Goal: Task Accomplishment & Management: Manage account settings

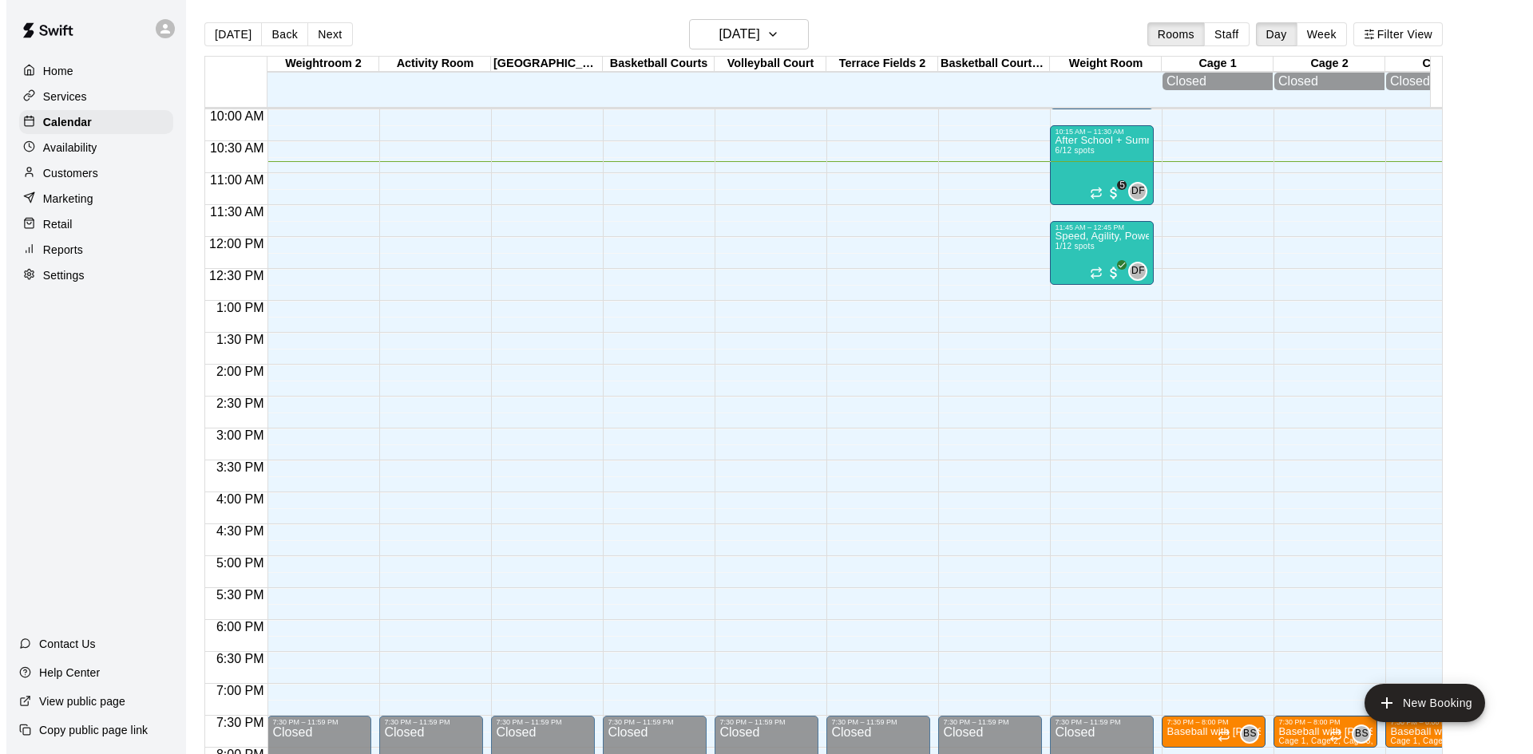
scroll to position [612, 0]
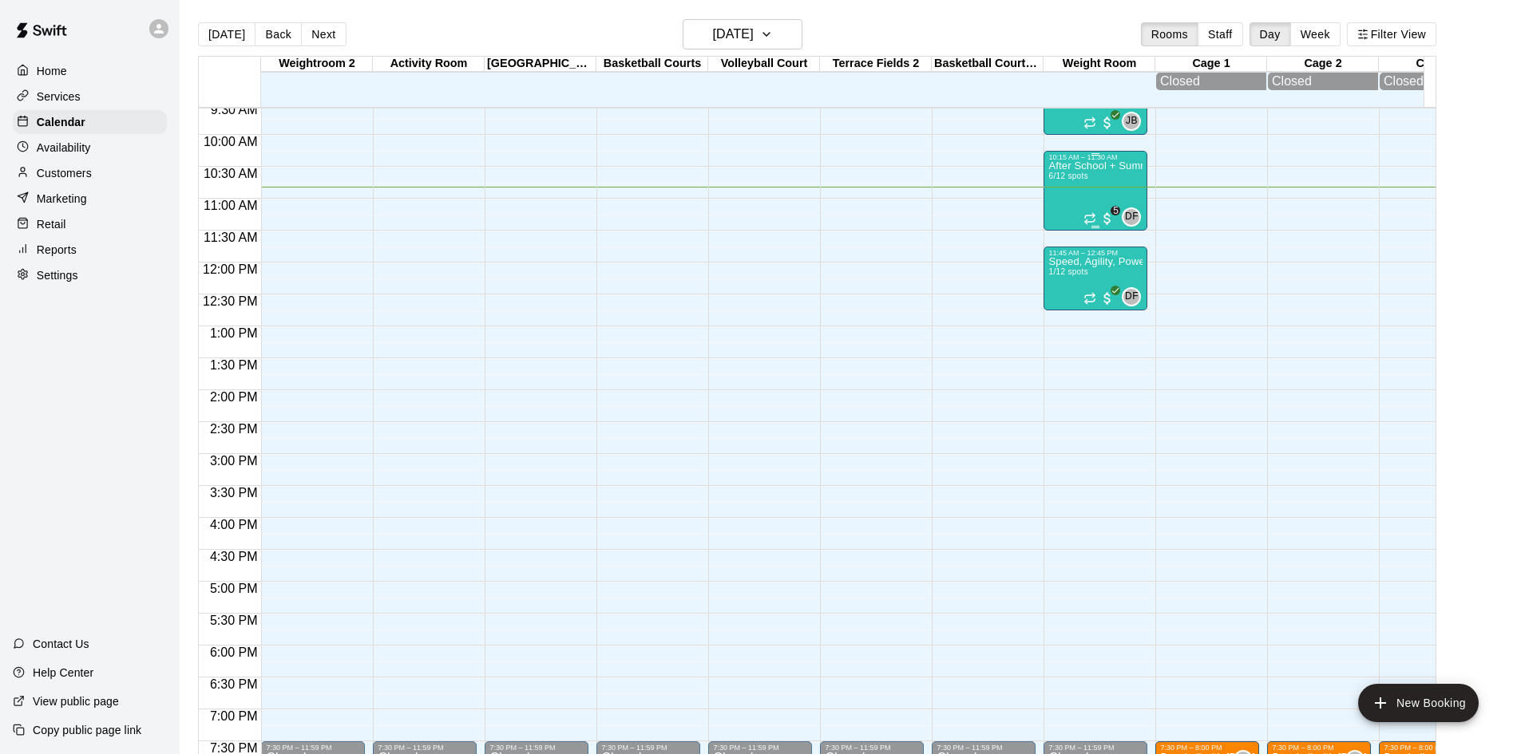
click at [1097, 185] on div "After School + Summer Fitness 6/12 spots" at bounding box center [1095, 538] width 94 height 754
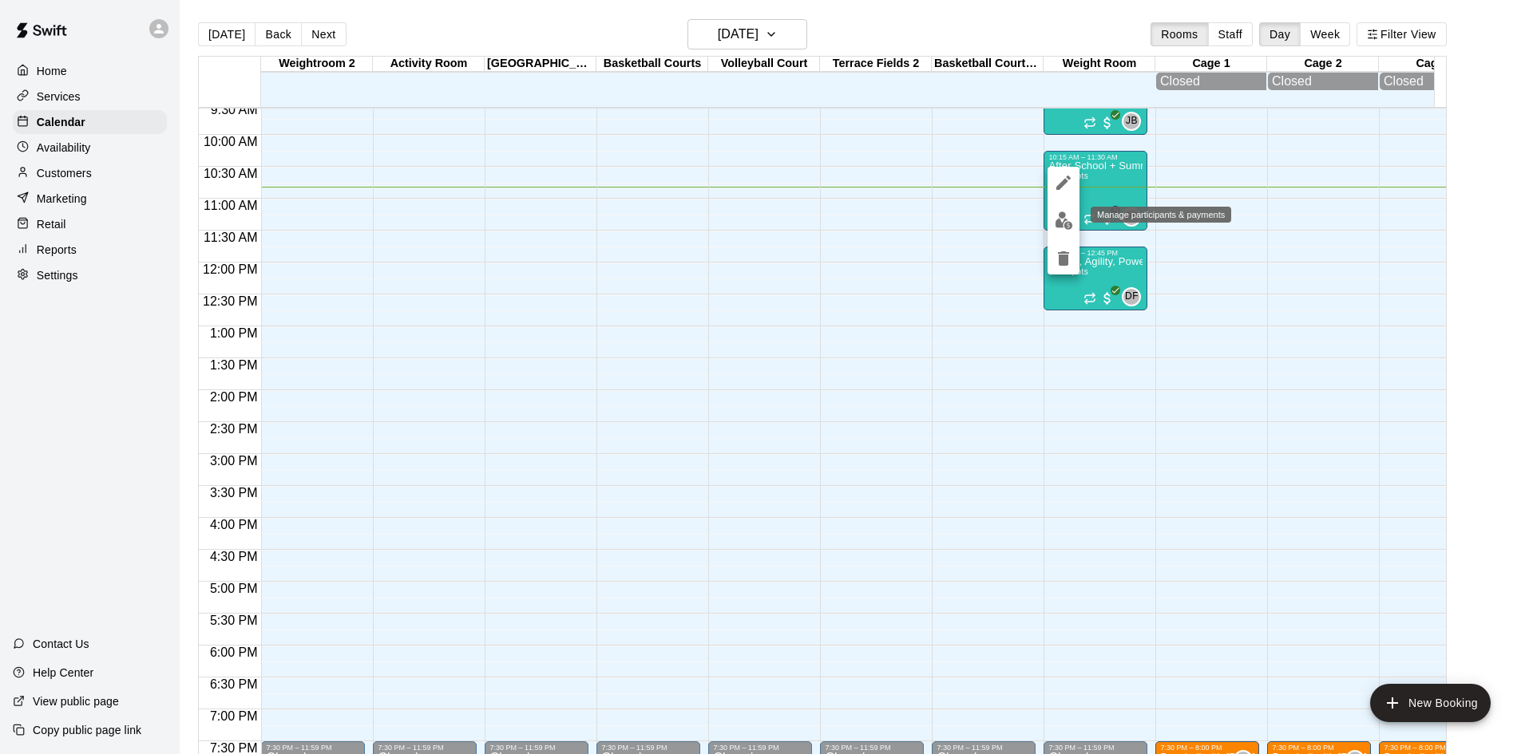
click at [1066, 219] on img "edit" at bounding box center [1063, 221] width 18 height 18
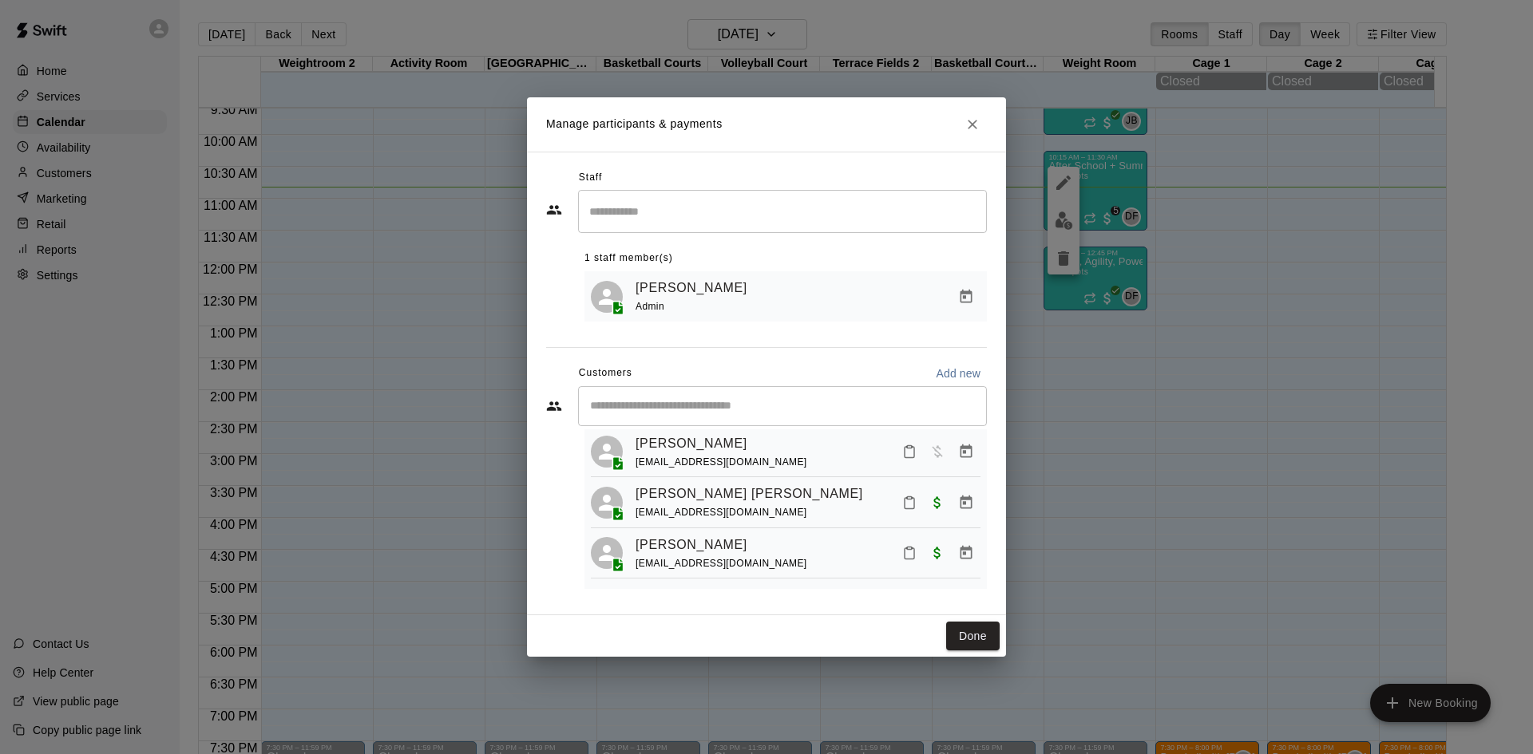
scroll to position [0, 0]
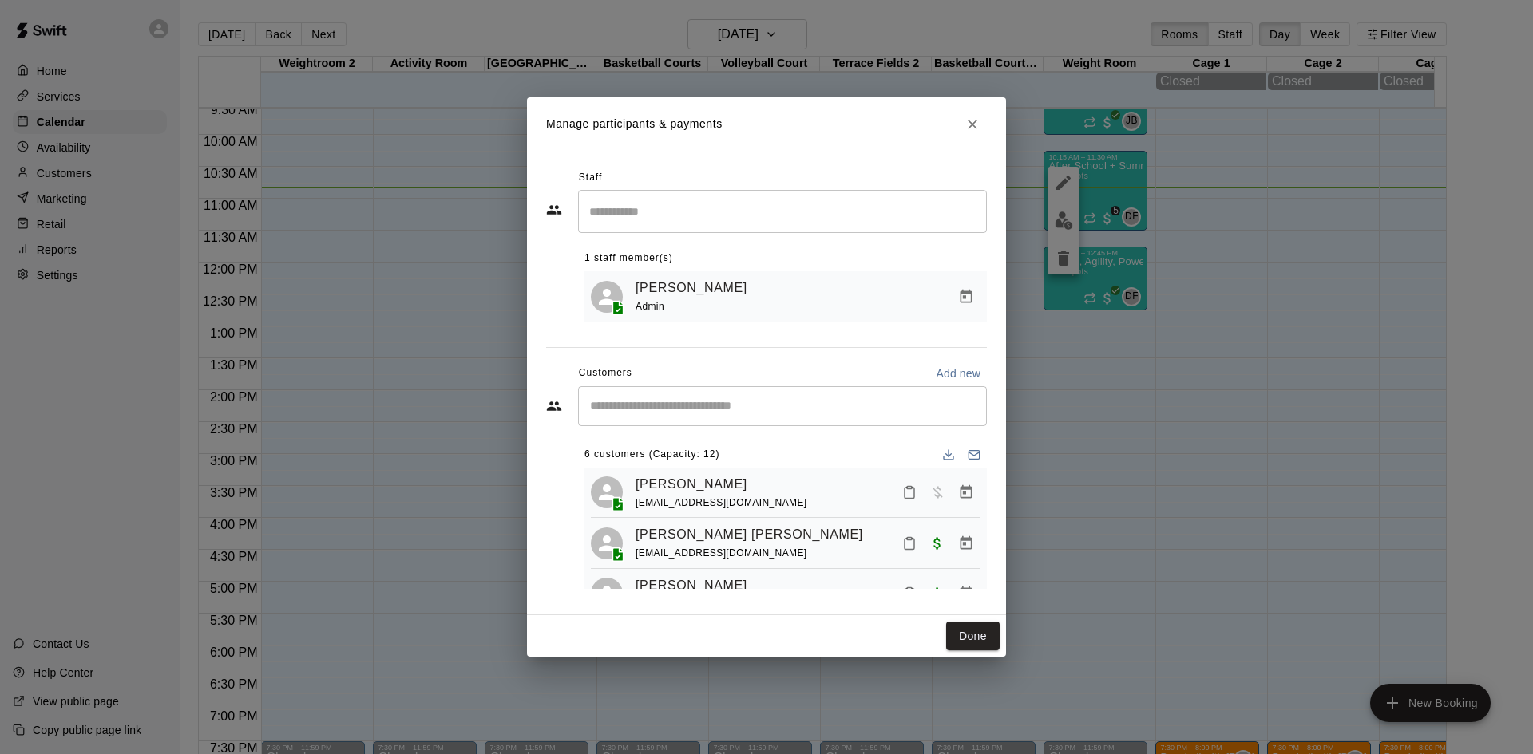
click at [730, 410] on input "Start typing to search customers..." at bounding box center [782, 406] width 394 height 16
type input "****"
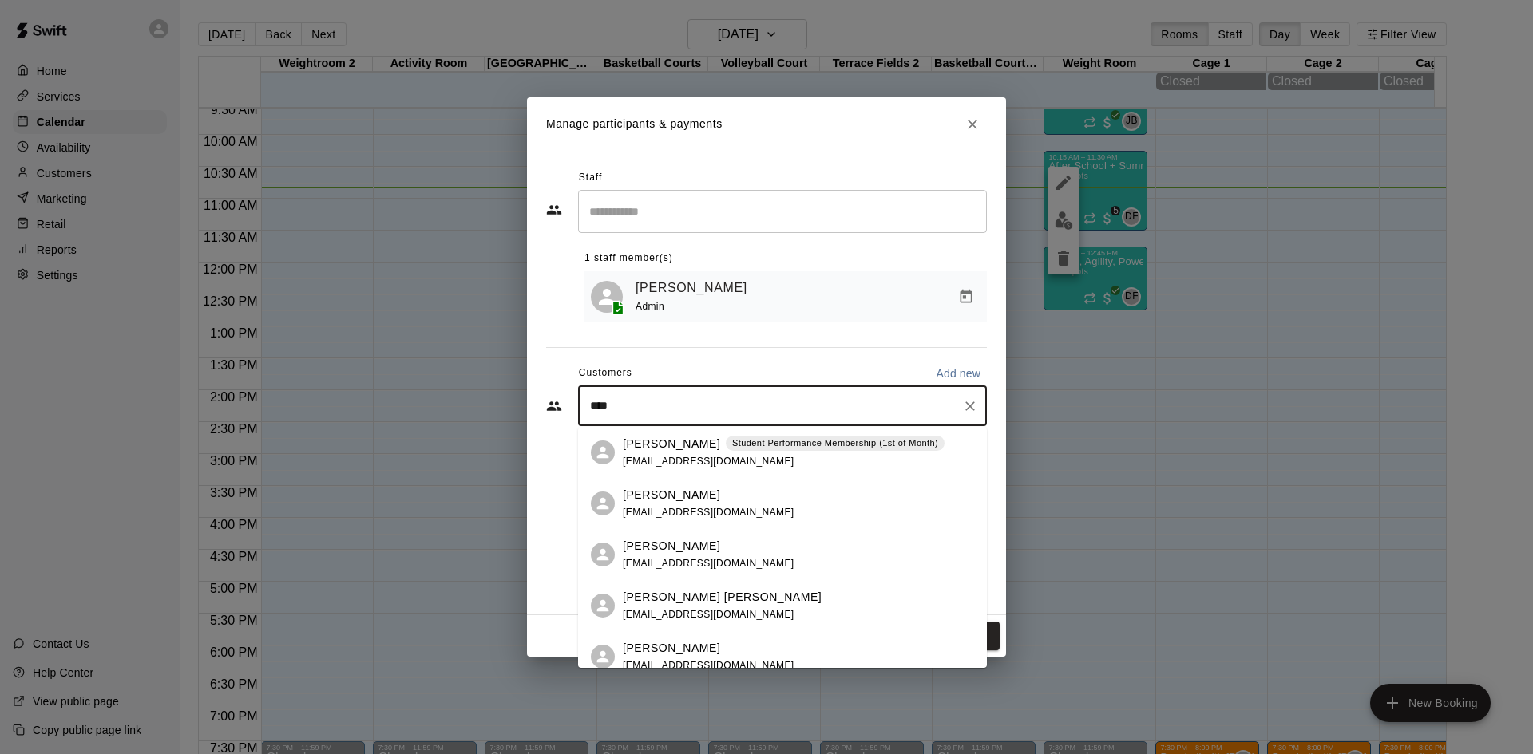
click at [732, 446] on p "Student Performance Membership (1st of Month)" at bounding box center [835, 444] width 206 height 14
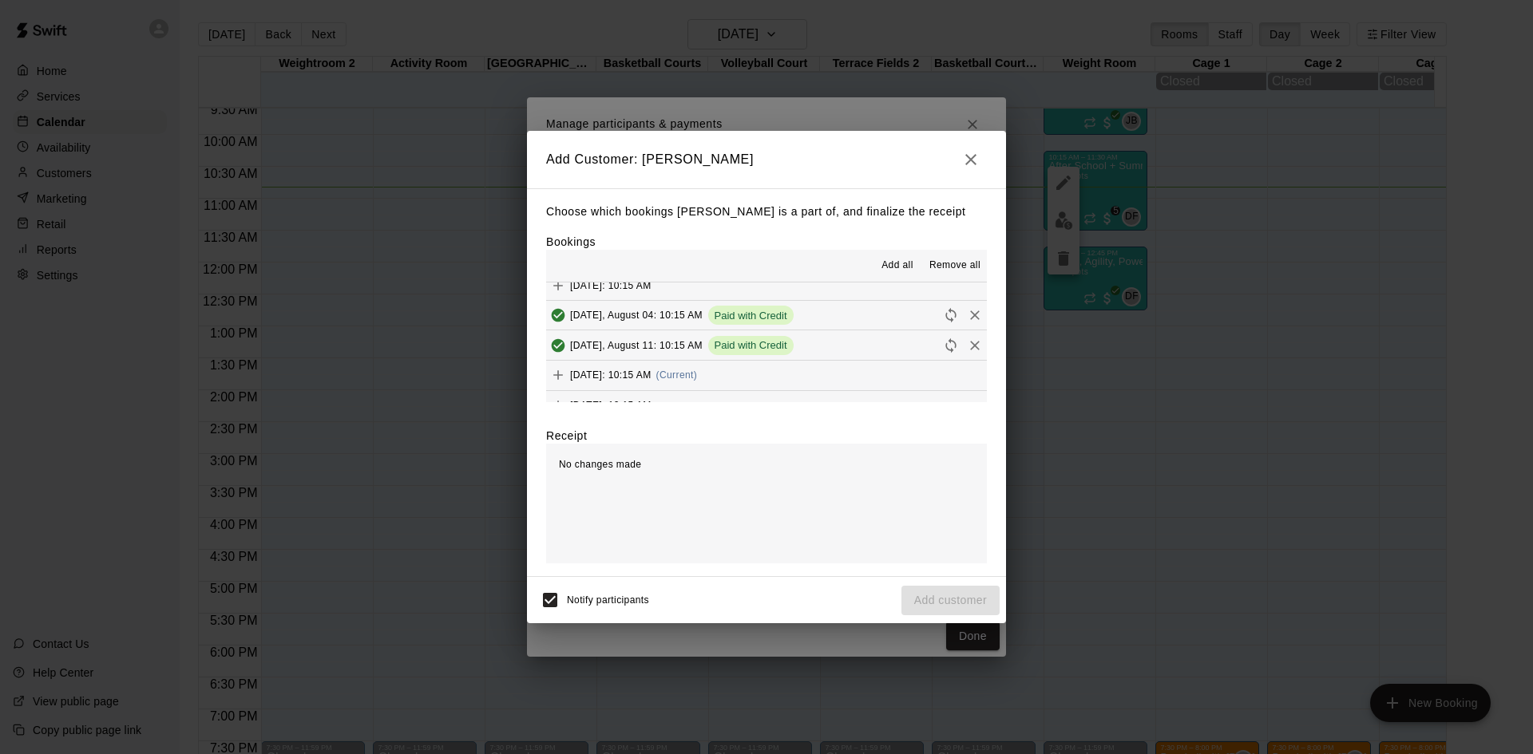
scroll to position [121, 0]
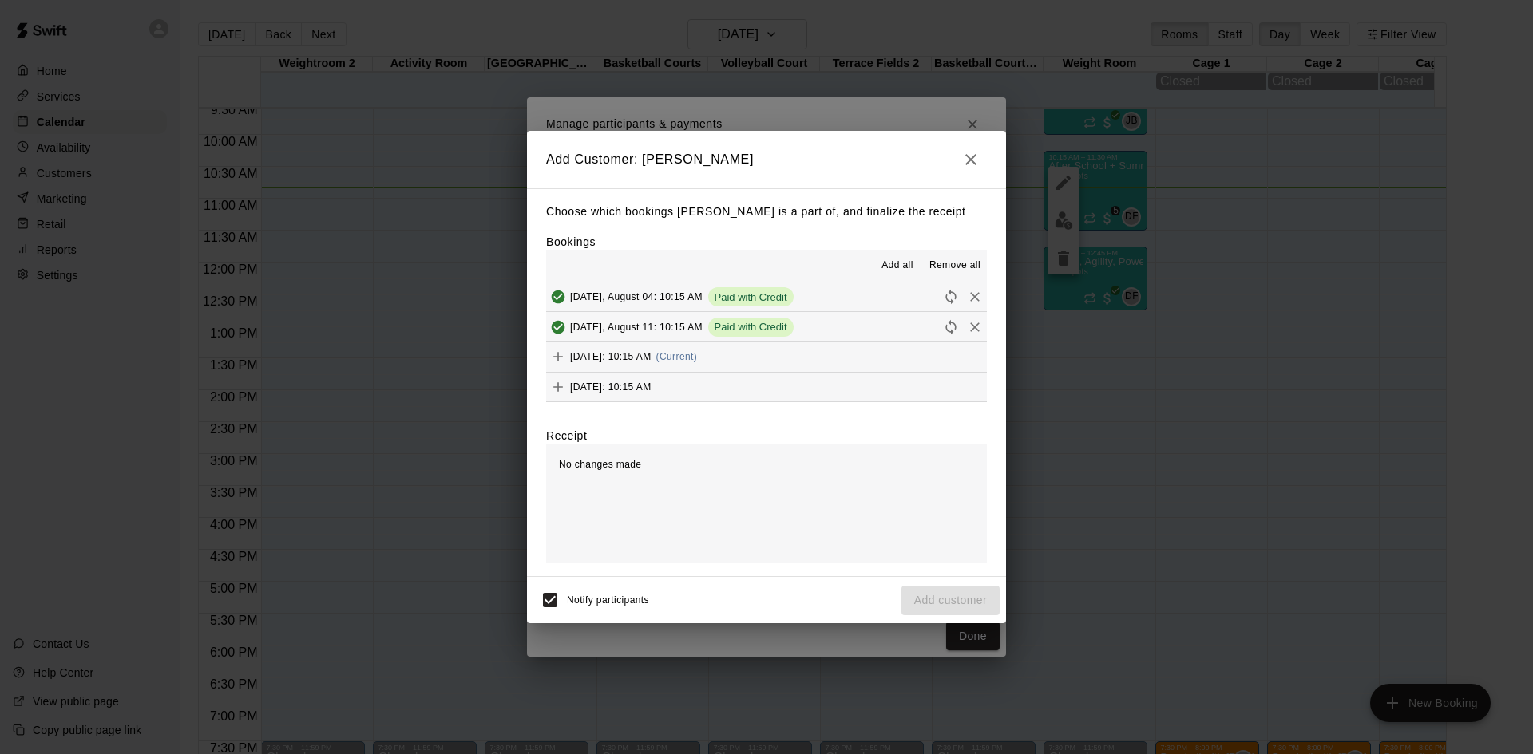
click at [697, 366] on div "[DATE]: 10:15 AM (Current)" at bounding box center [621, 357] width 151 height 24
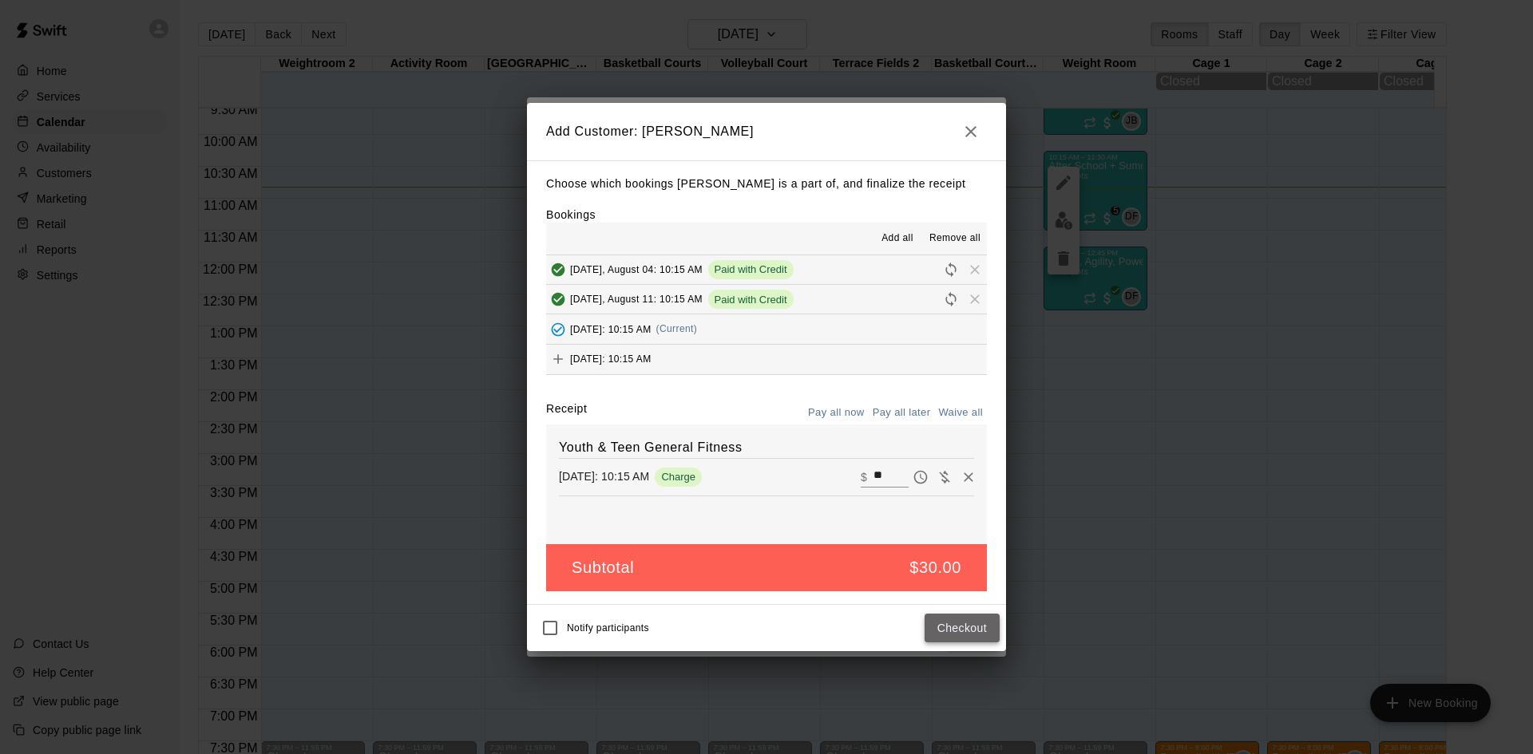
click at [955, 620] on button "Checkout" at bounding box center [961, 629] width 75 height 30
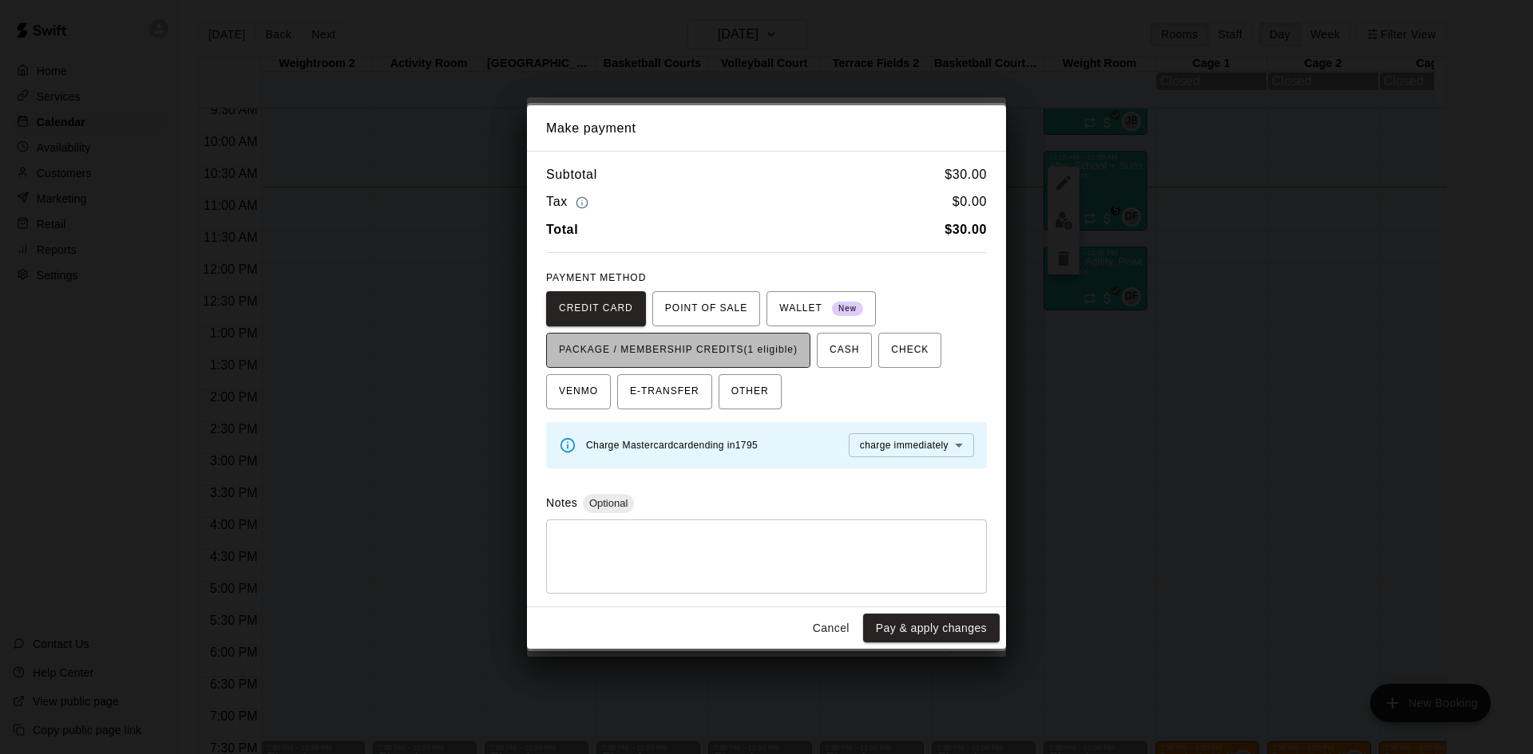
click at [694, 351] on span "PACKAGE / MEMBERSHIP CREDITS (1 eligible)" at bounding box center [678, 351] width 239 height 26
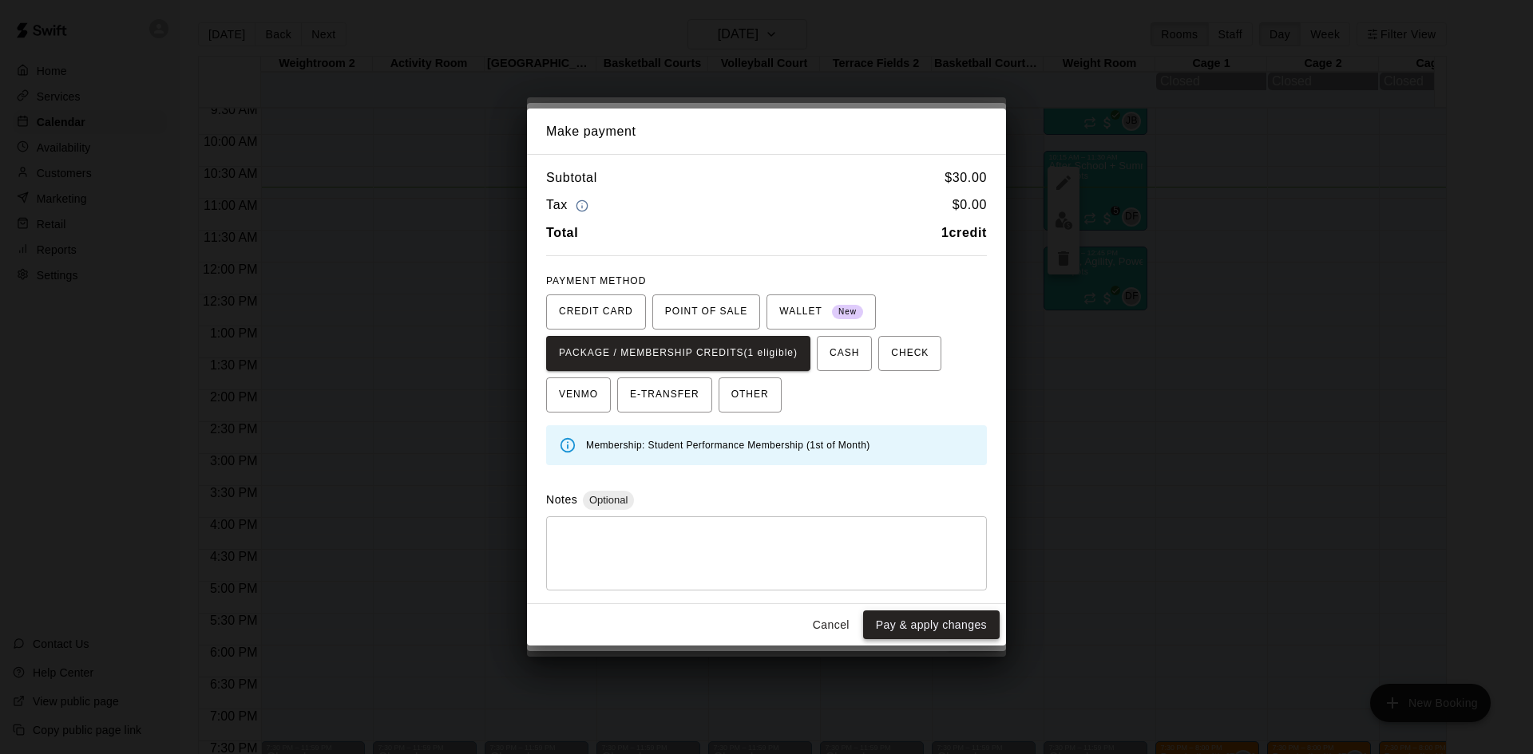
click at [952, 628] on button "Pay & apply changes" at bounding box center [931, 626] width 136 height 30
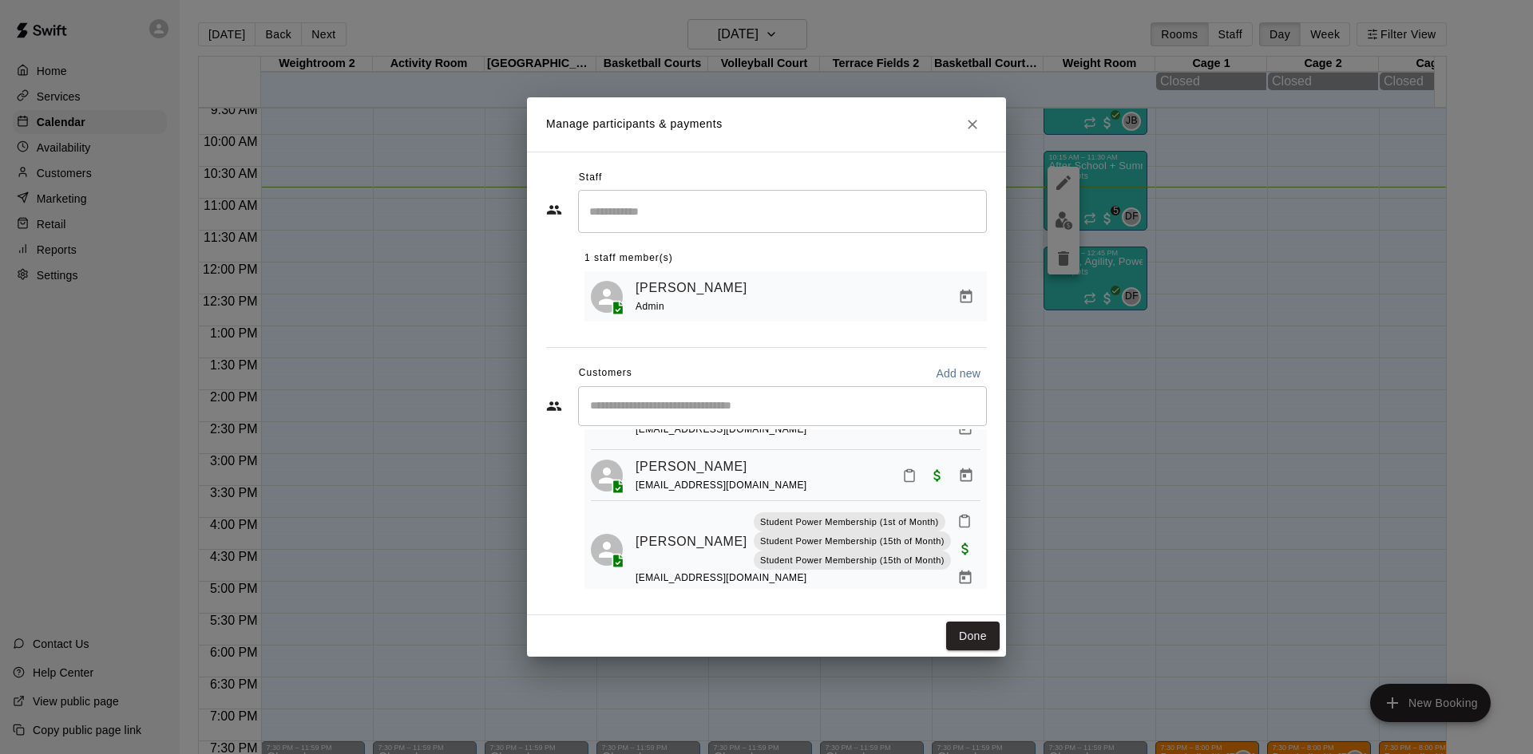
scroll to position [367, 0]
click at [957, 512] on icon "Mark attendance" at bounding box center [964, 519] width 14 height 14
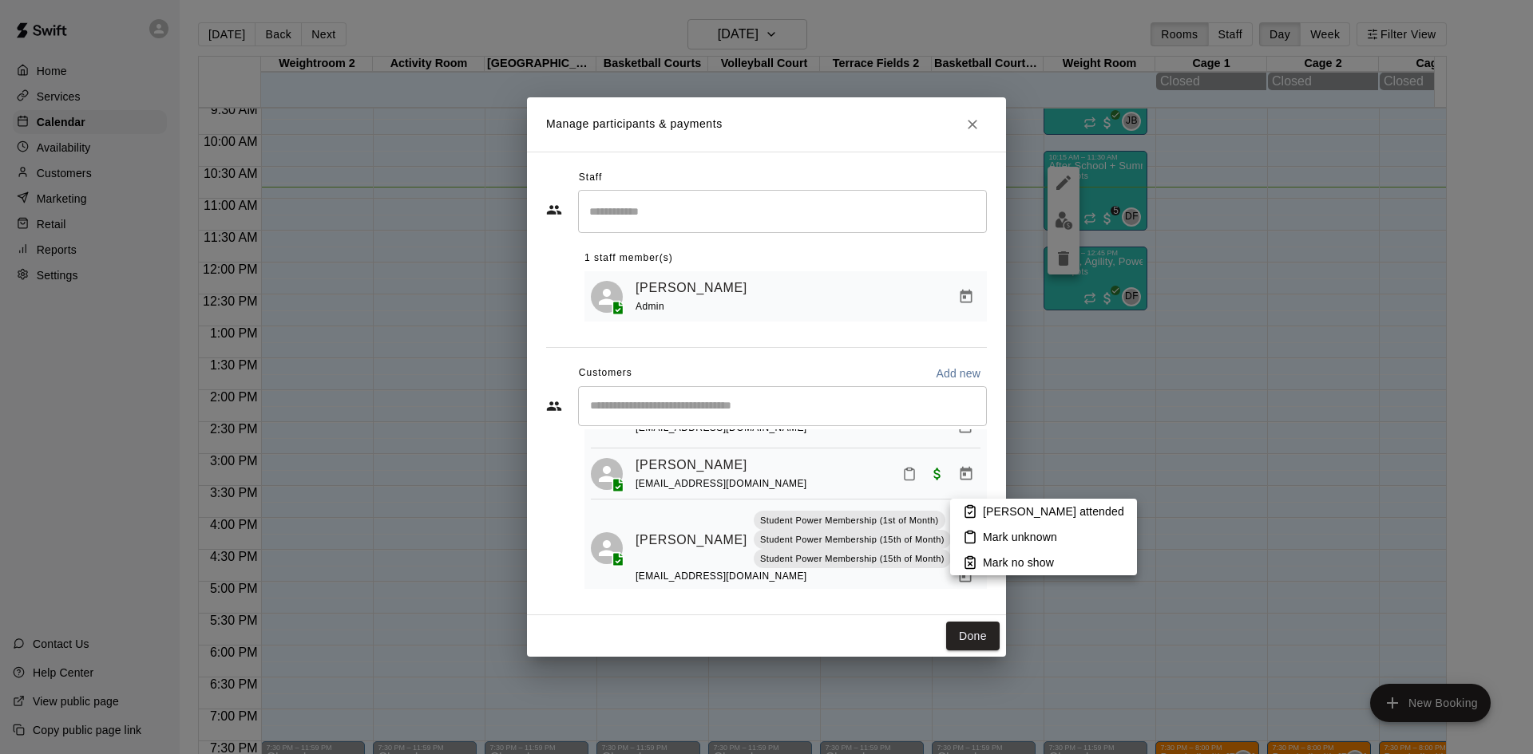
click at [979, 507] on li "[PERSON_NAME] attended" at bounding box center [1043, 512] width 187 height 26
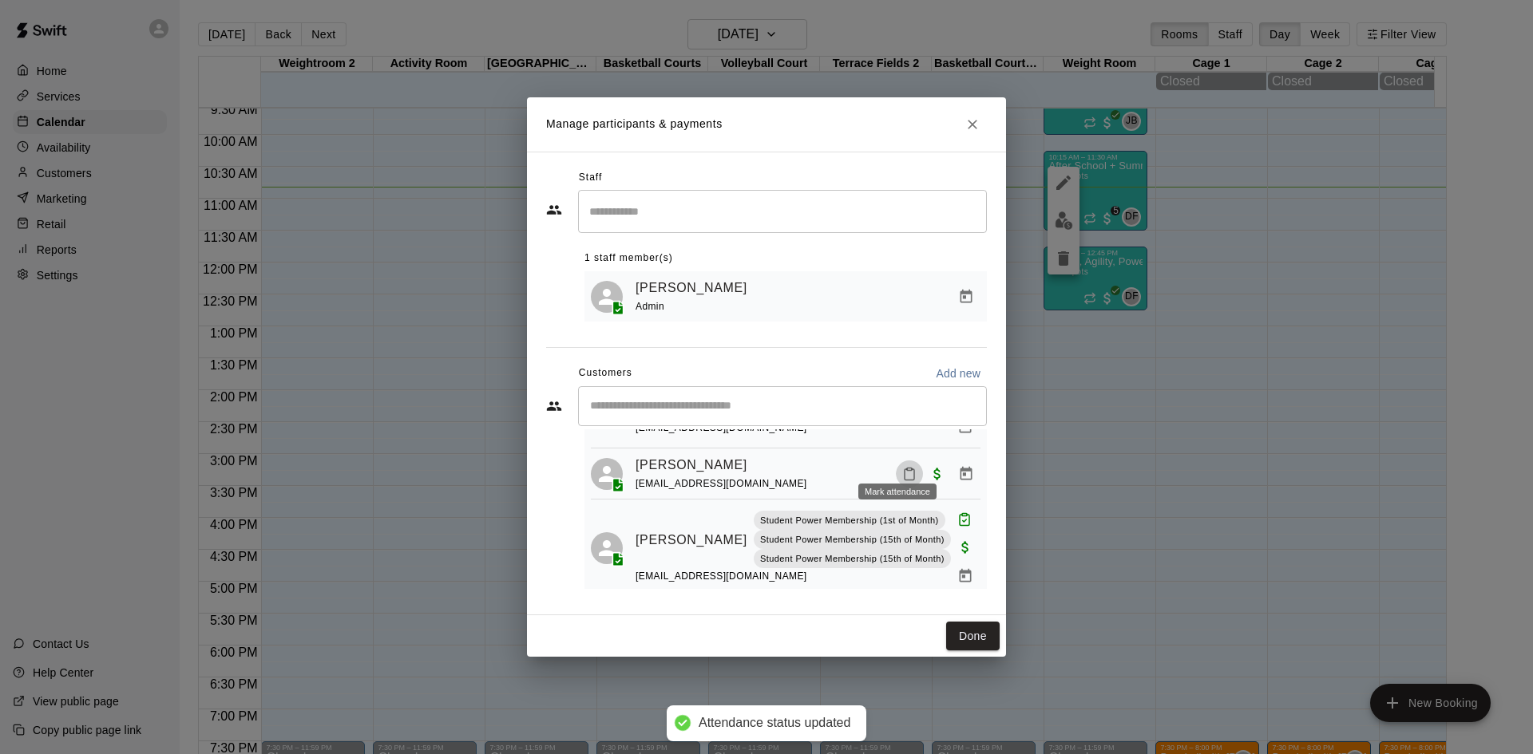
click at [902, 467] on icon "Mark attendance" at bounding box center [909, 474] width 14 height 14
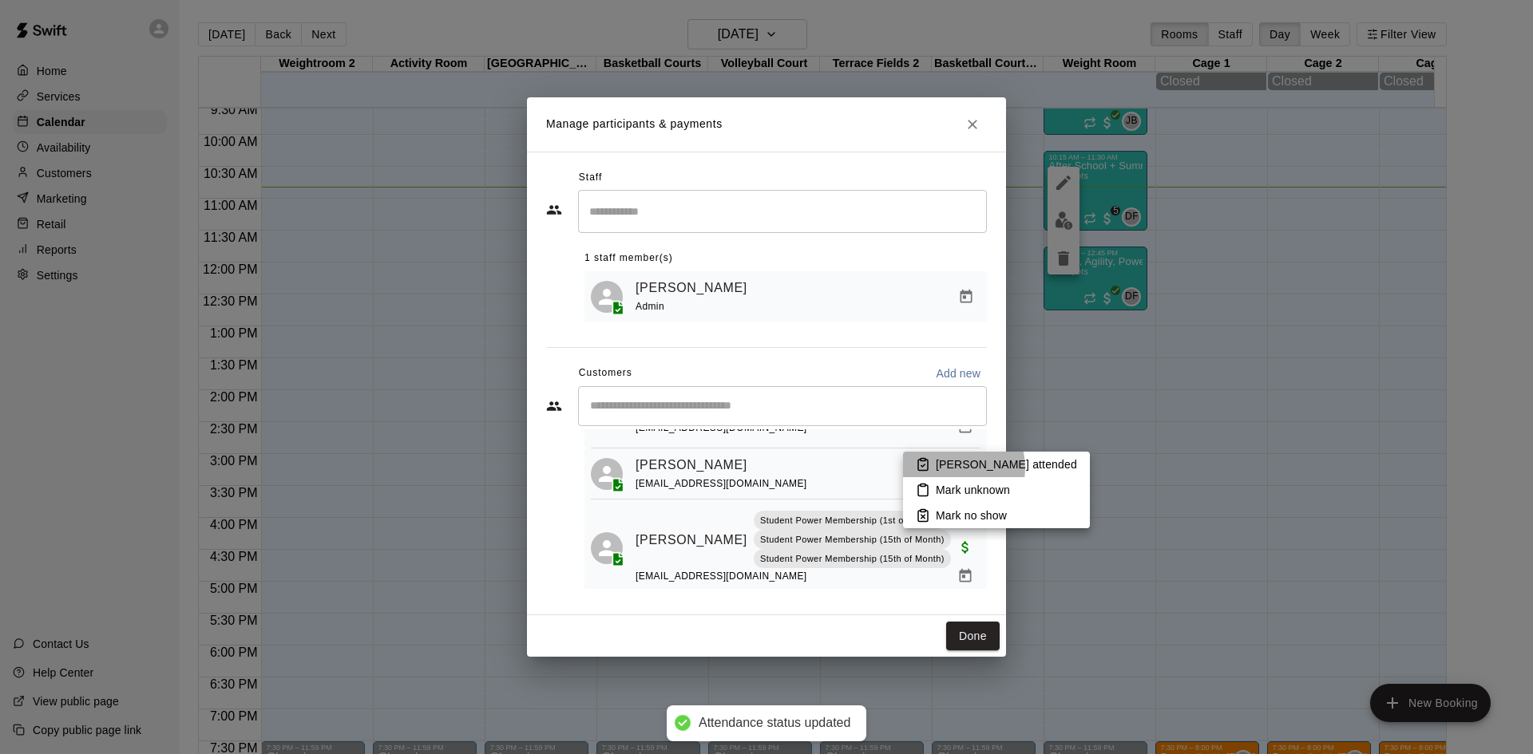
click at [949, 468] on p "[PERSON_NAME] attended" at bounding box center [1005, 465] width 141 height 16
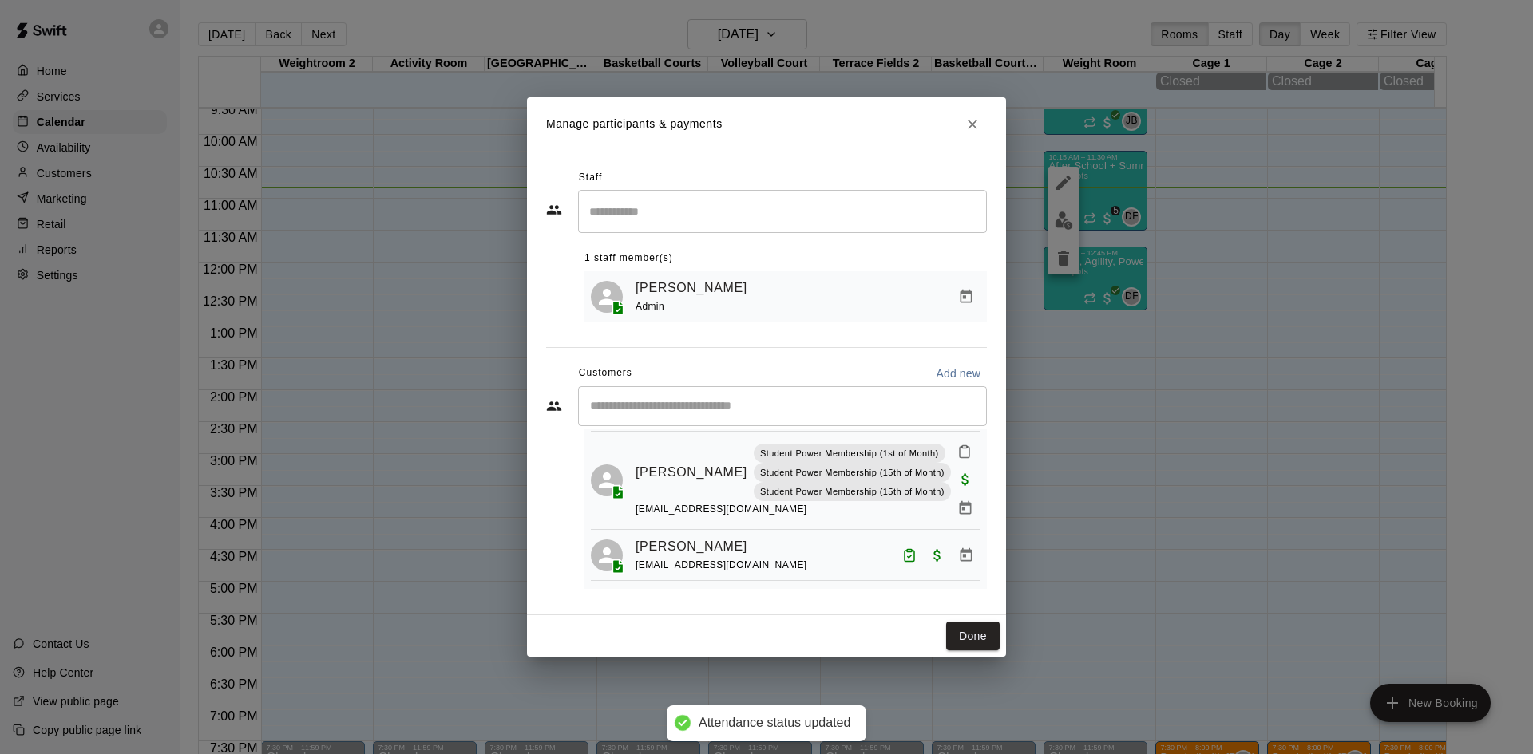
scroll to position [208, 0]
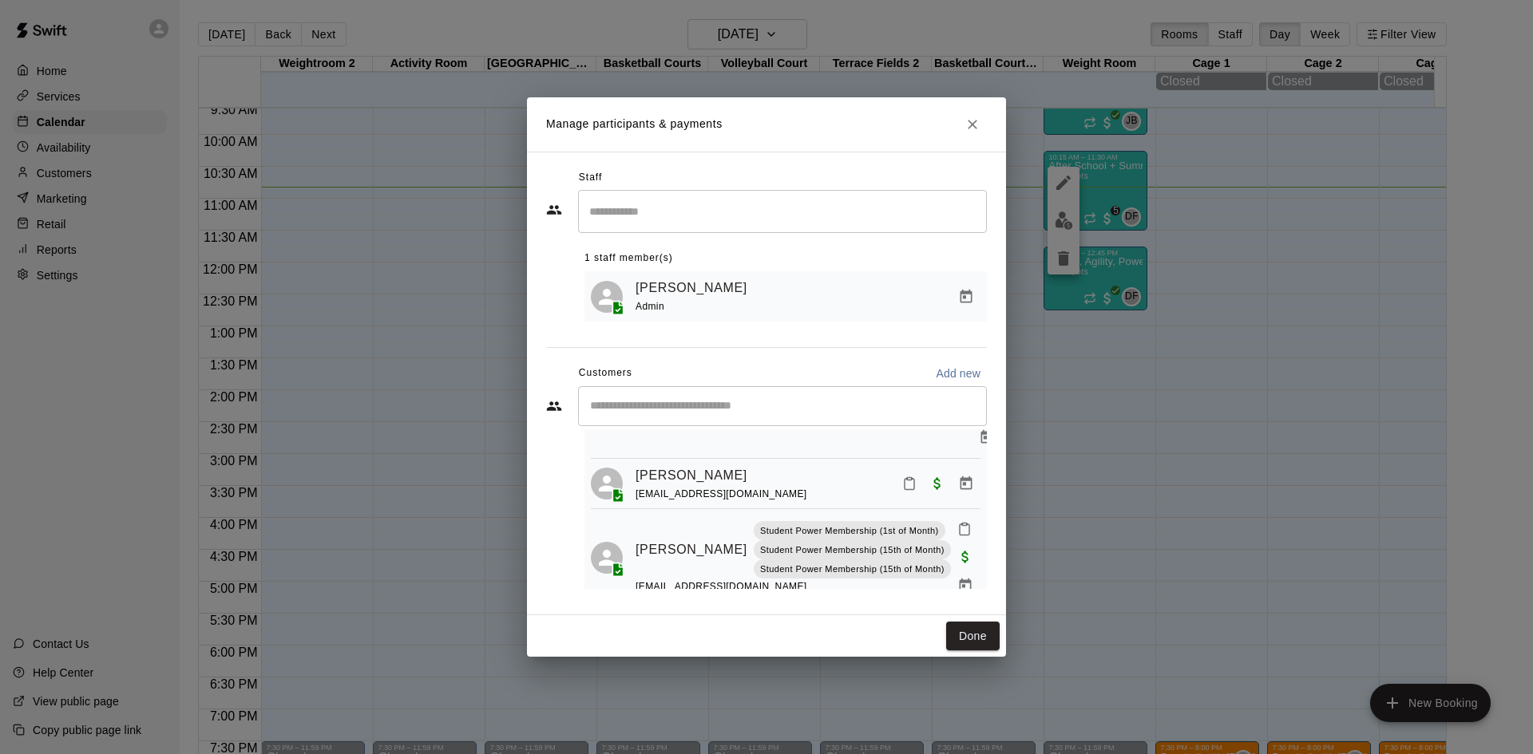
click at [959, 524] on icon "Mark attendance" at bounding box center [964, 529] width 10 height 11
click at [969, 520] on icon at bounding box center [972, 521] width 14 height 14
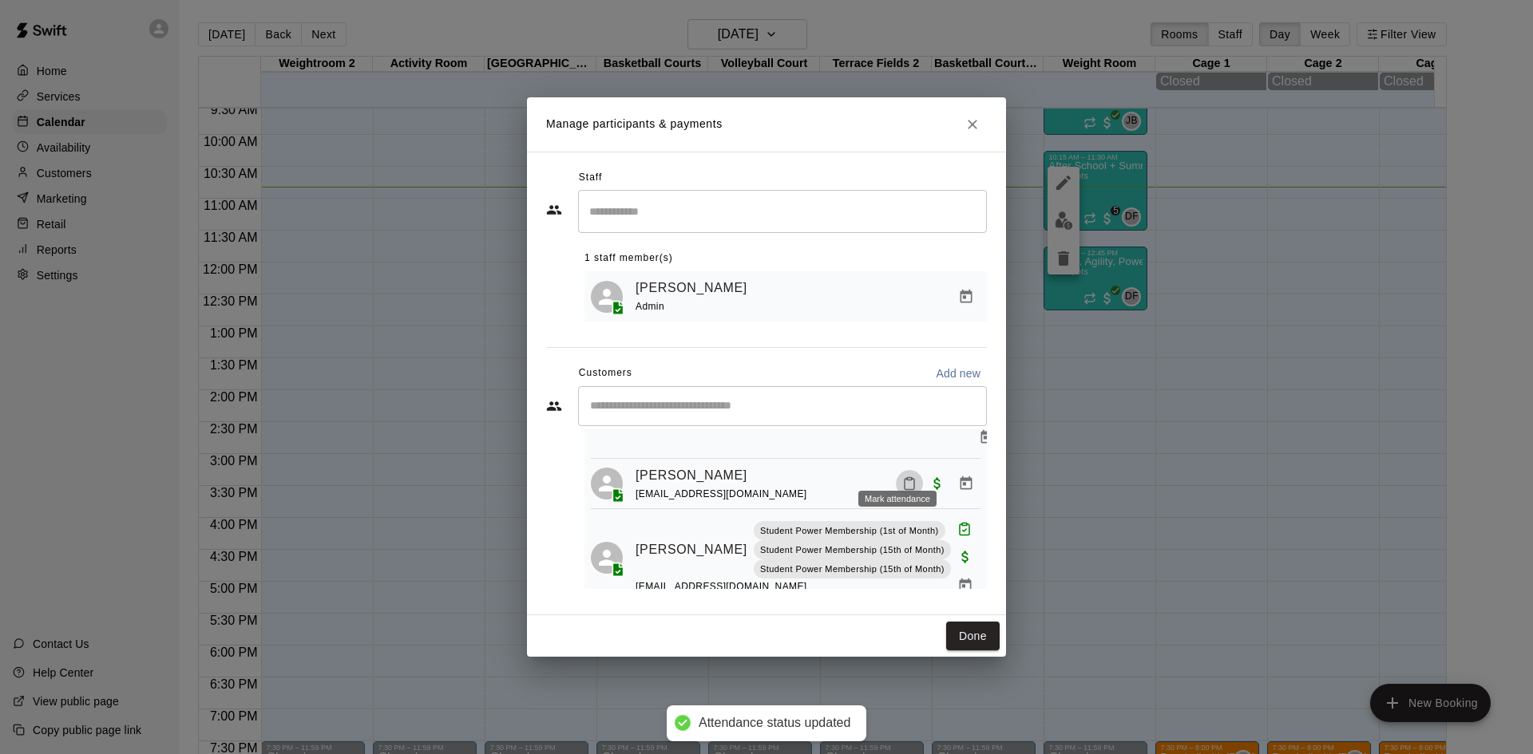
click at [902, 477] on icon "Mark attendance" at bounding box center [909, 484] width 14 height 14
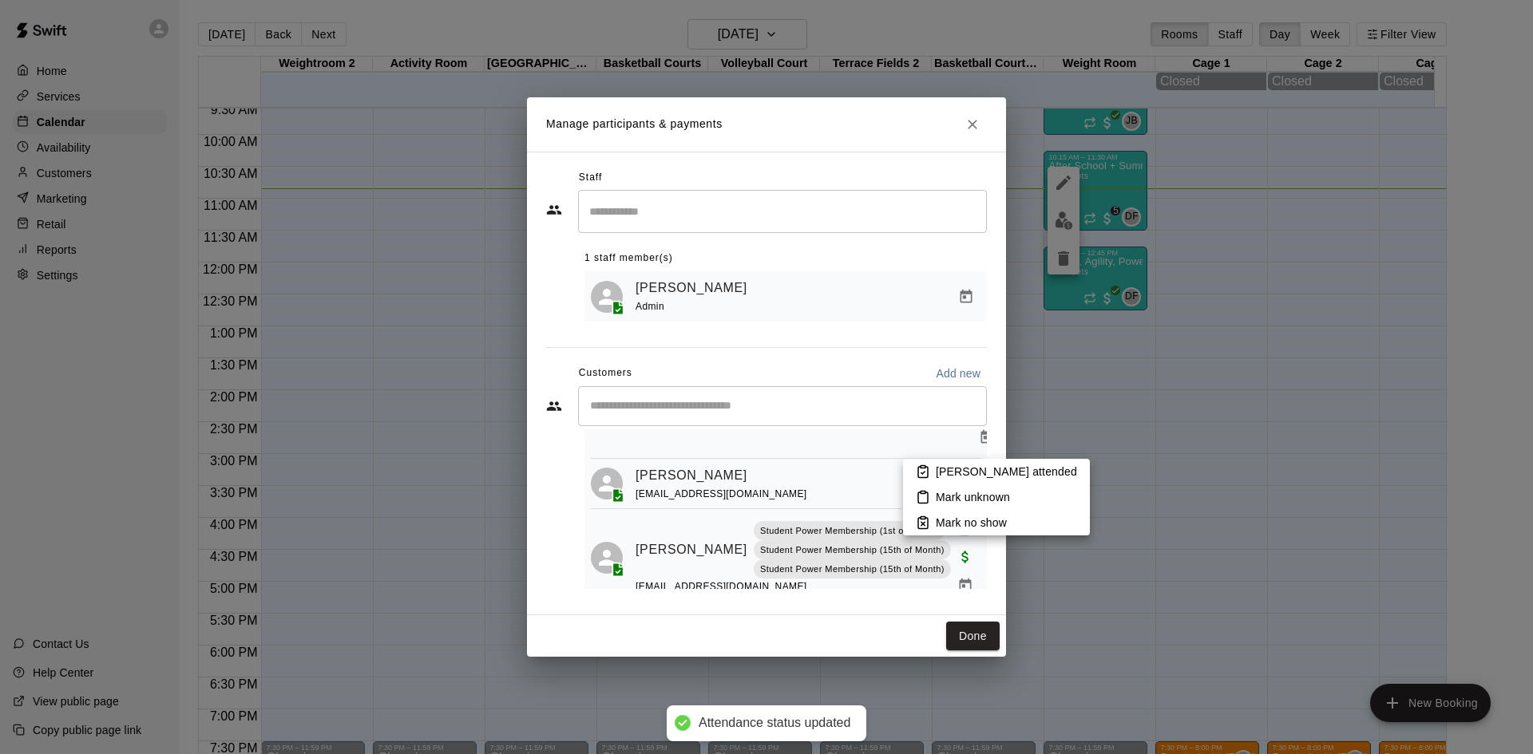
click at [928, 468] on icon at bounding box center [923, 472] width 14 height 14
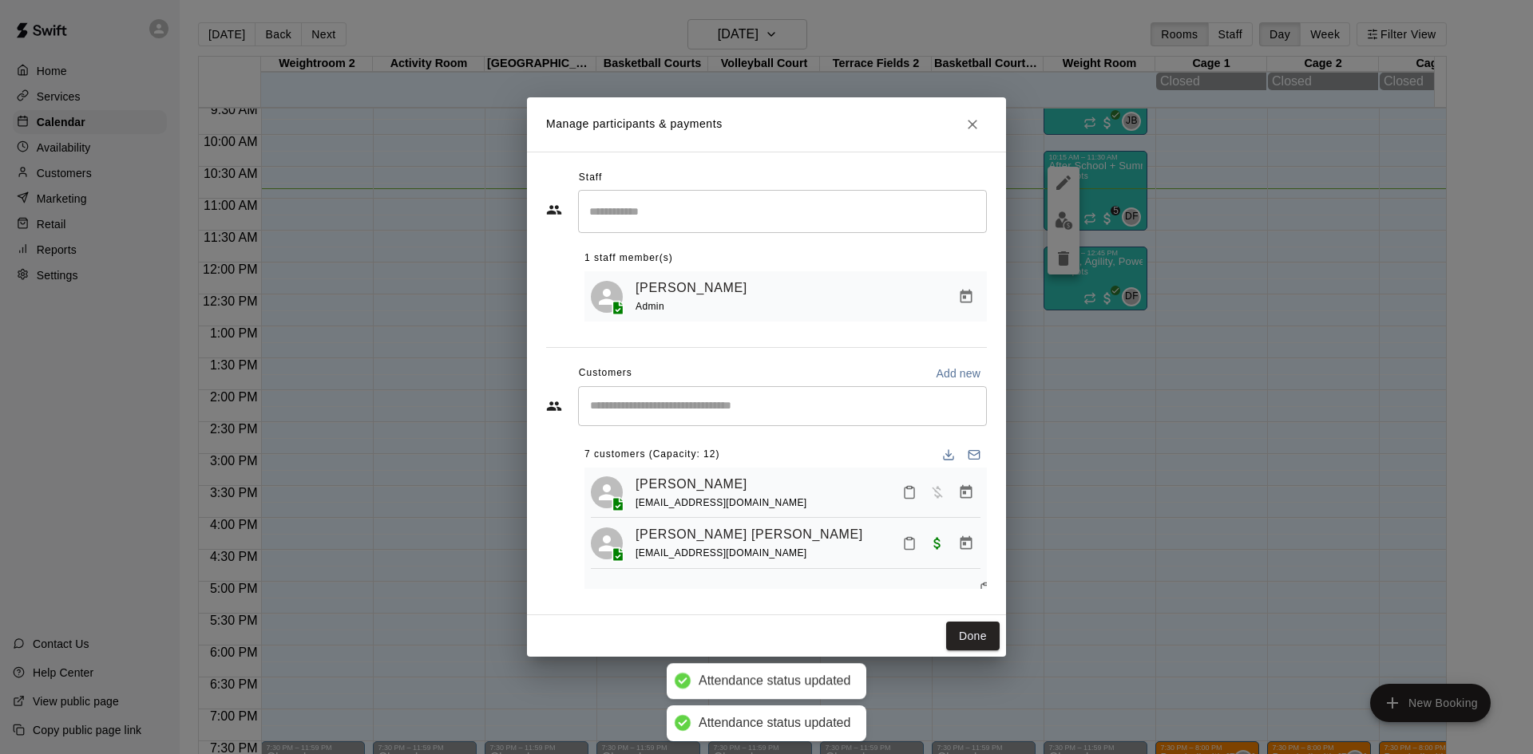
scroll to position [80, 0]
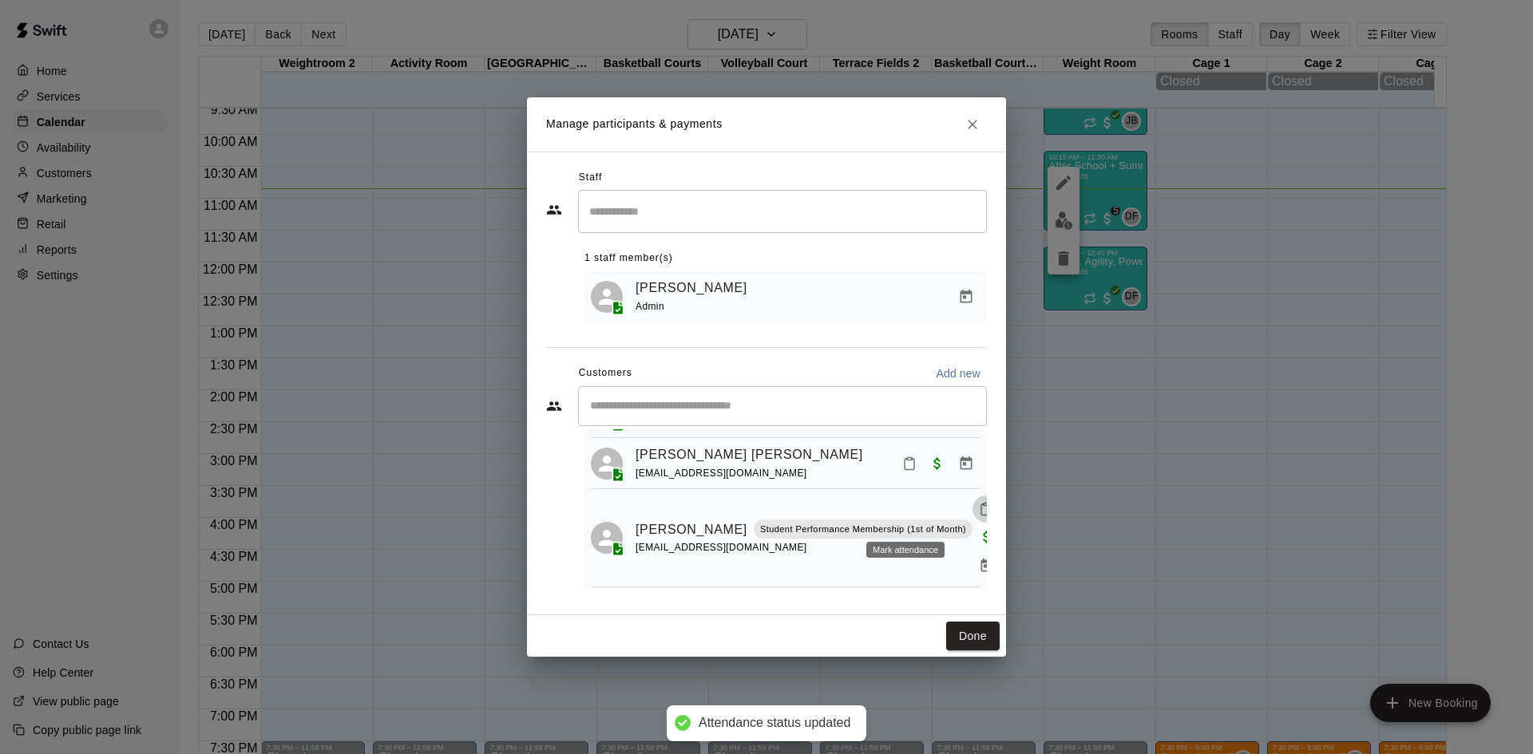
click at [979, 515] on icon "Mark attendance" at bounding box center [986, 509] width 14 height 14
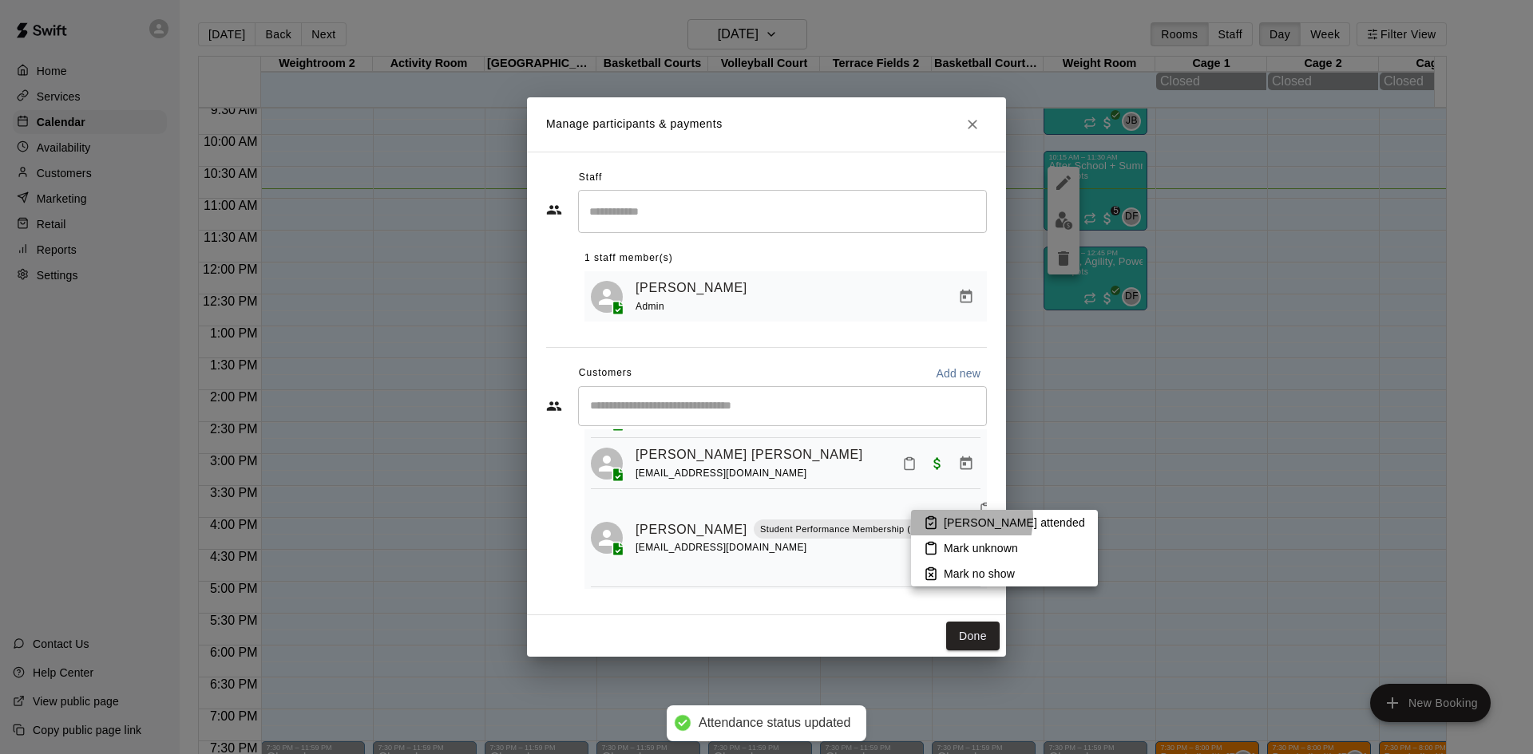
click at [947, 518] on p "[PERSON_NAME] attended" at bounding box center [1013, 523] width 141 height 16
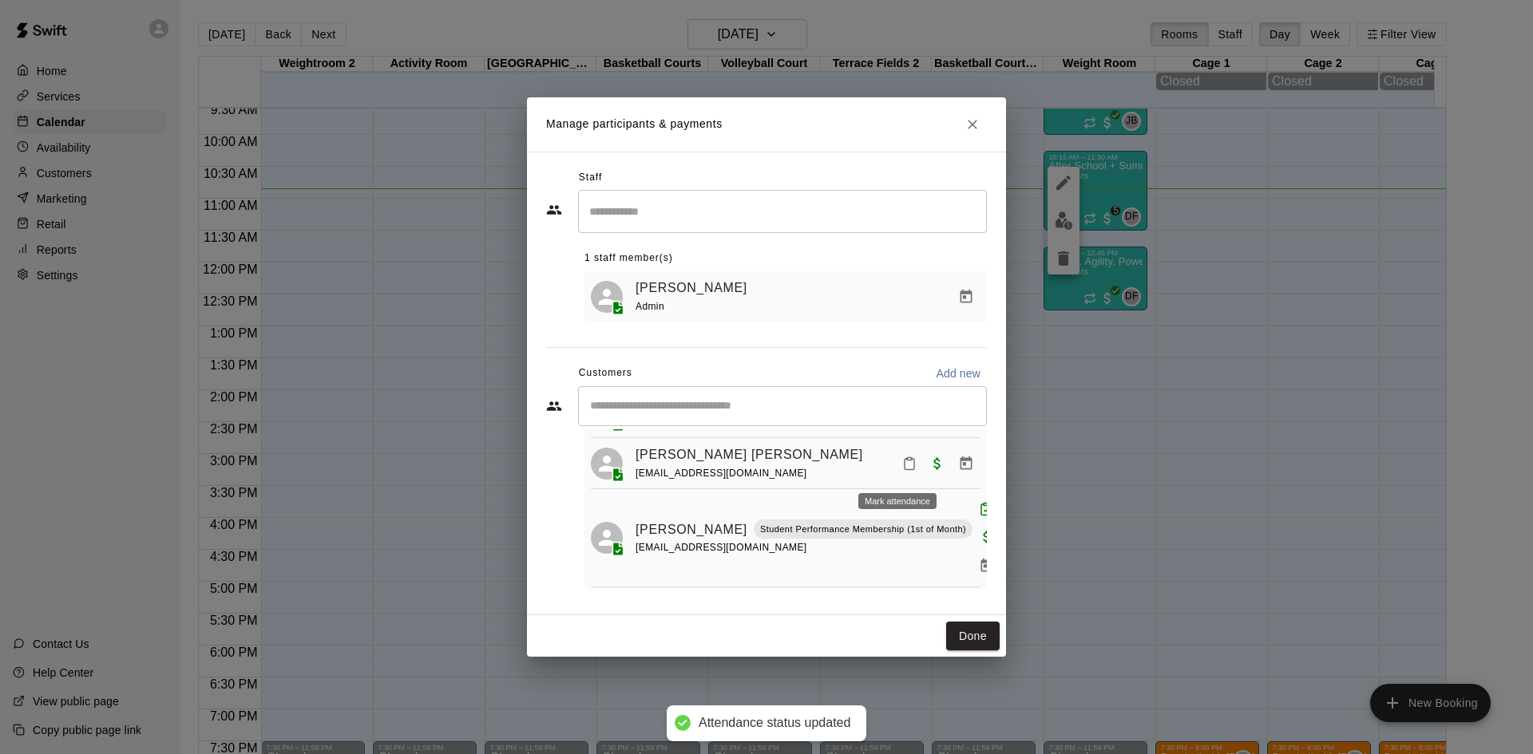
click at [902, 468] on icon "Mark attendance" at bounding box center [909, 464] width 14 height 14
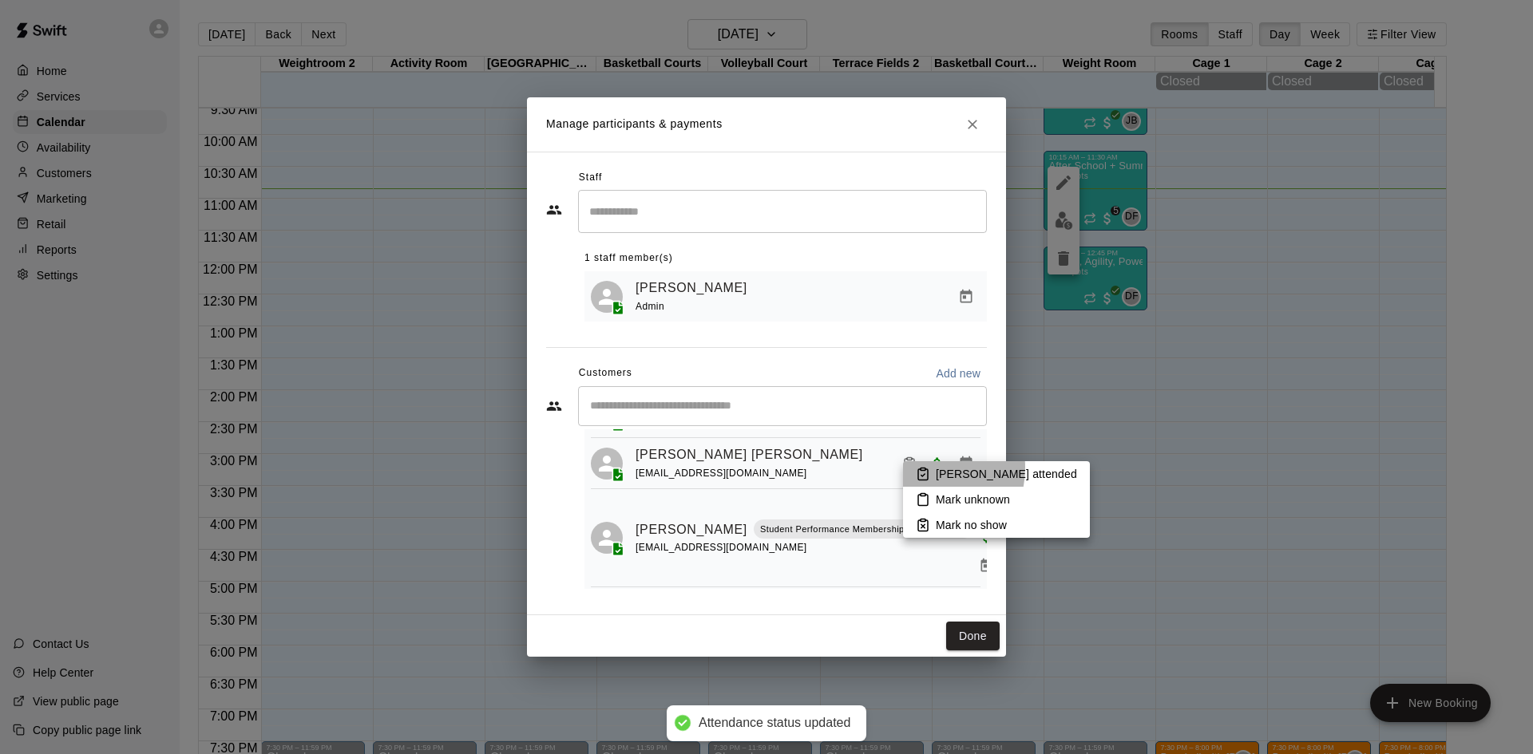
click at [918, 468] on icon at bounding box center [923, 474] width 14 height 14
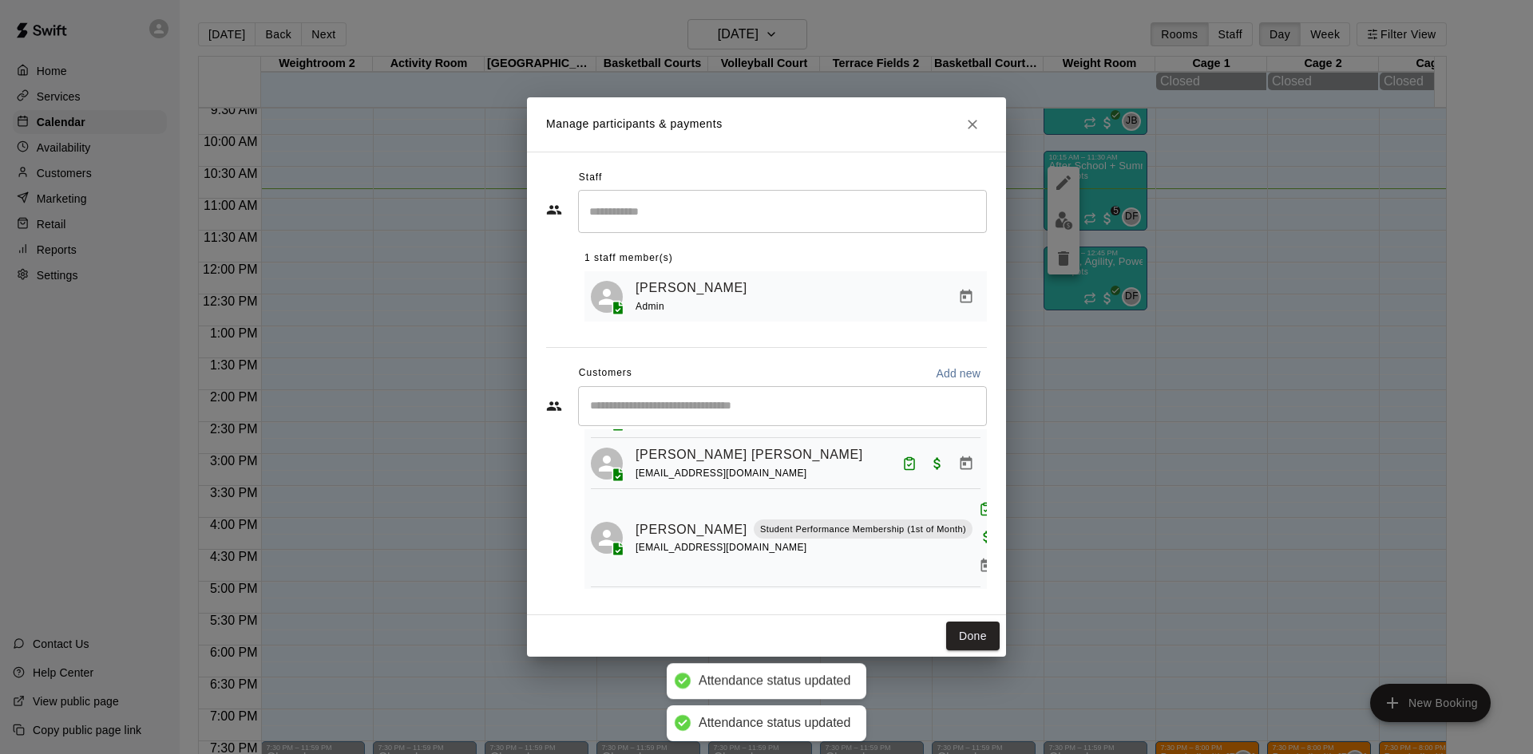
scroll to position [0, 0]
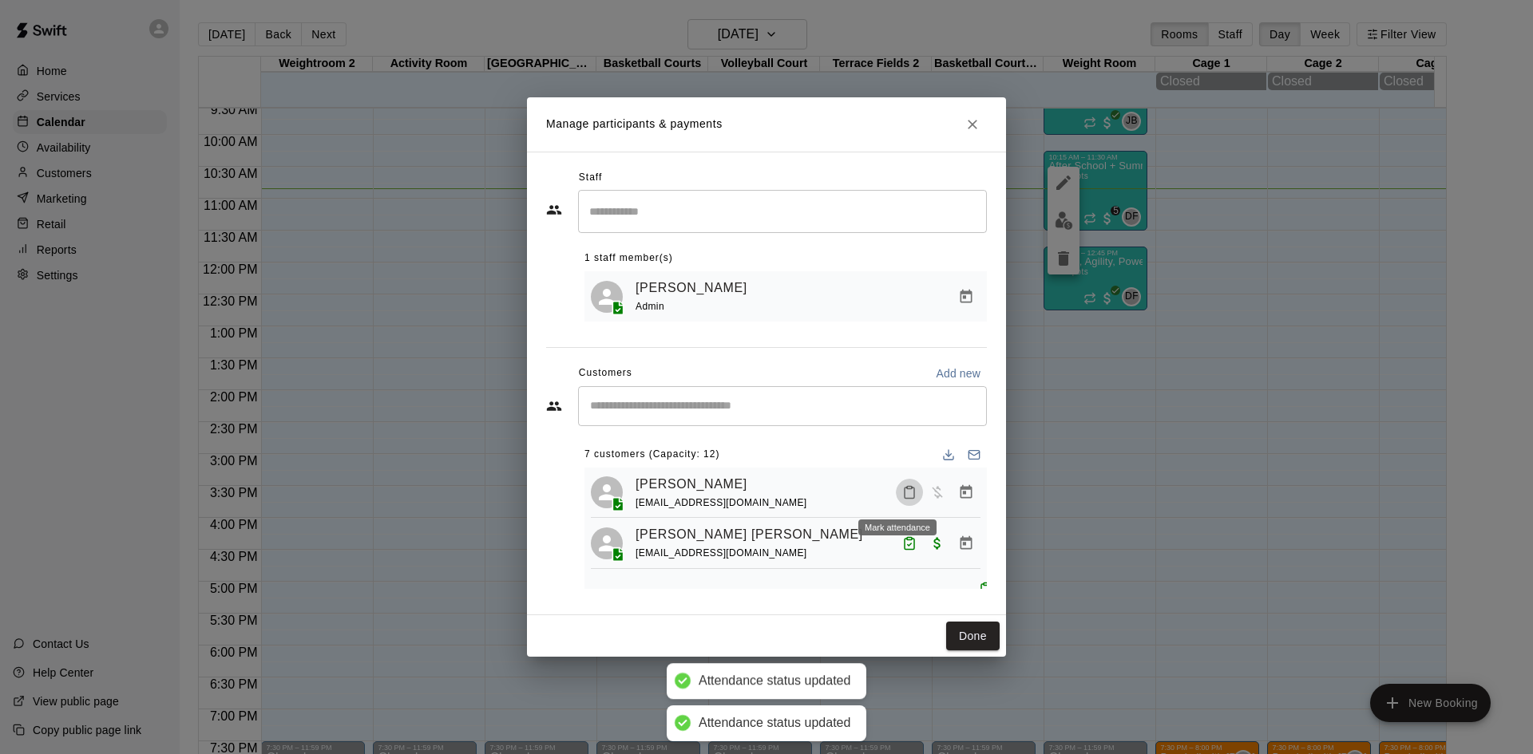
click at [902, 496] on icon "Mark attendance" at bounding box center [909, 492] width 14 height 14
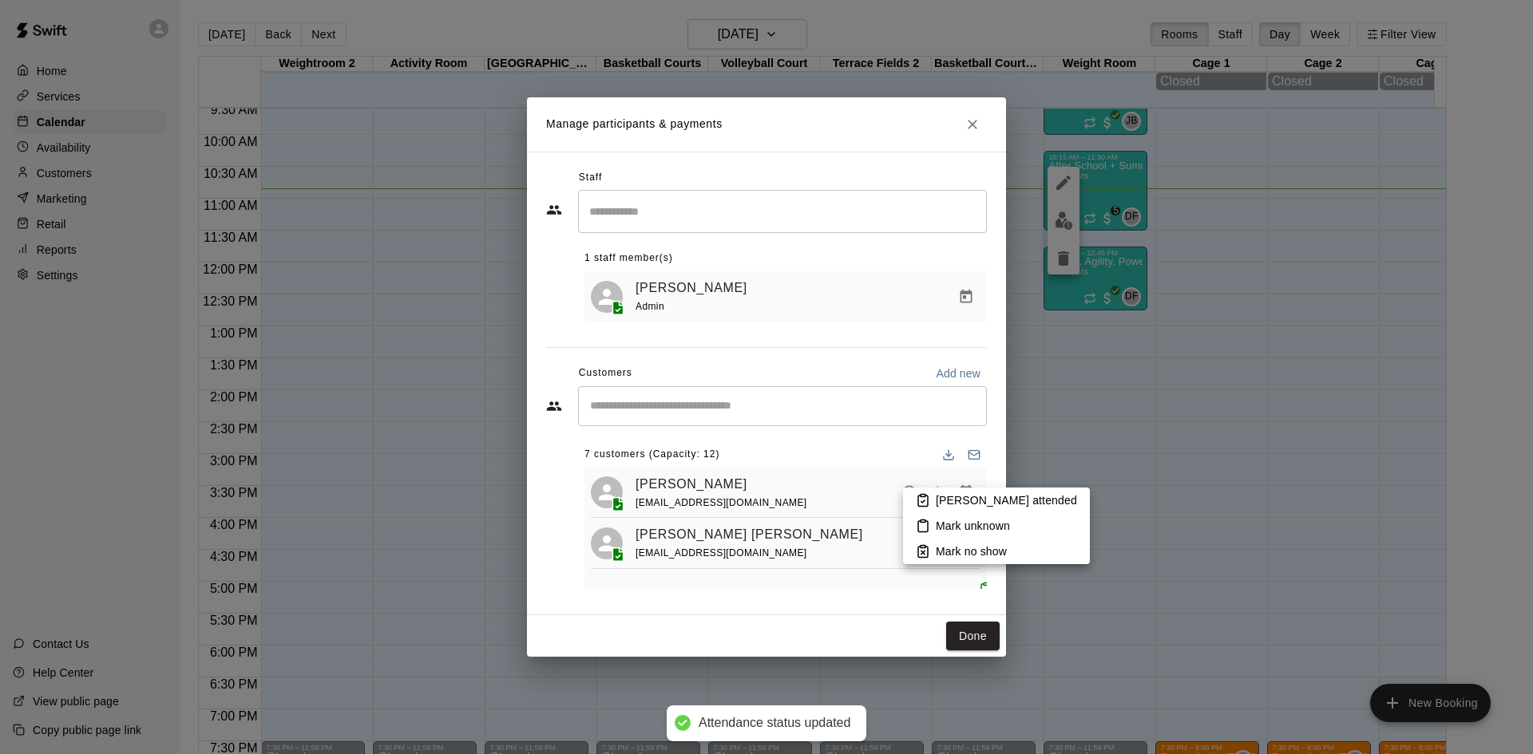
click at [966, 498] on p "[PERSON_NAME] attended" at bounding box center [1005, 500] width 141 height 16
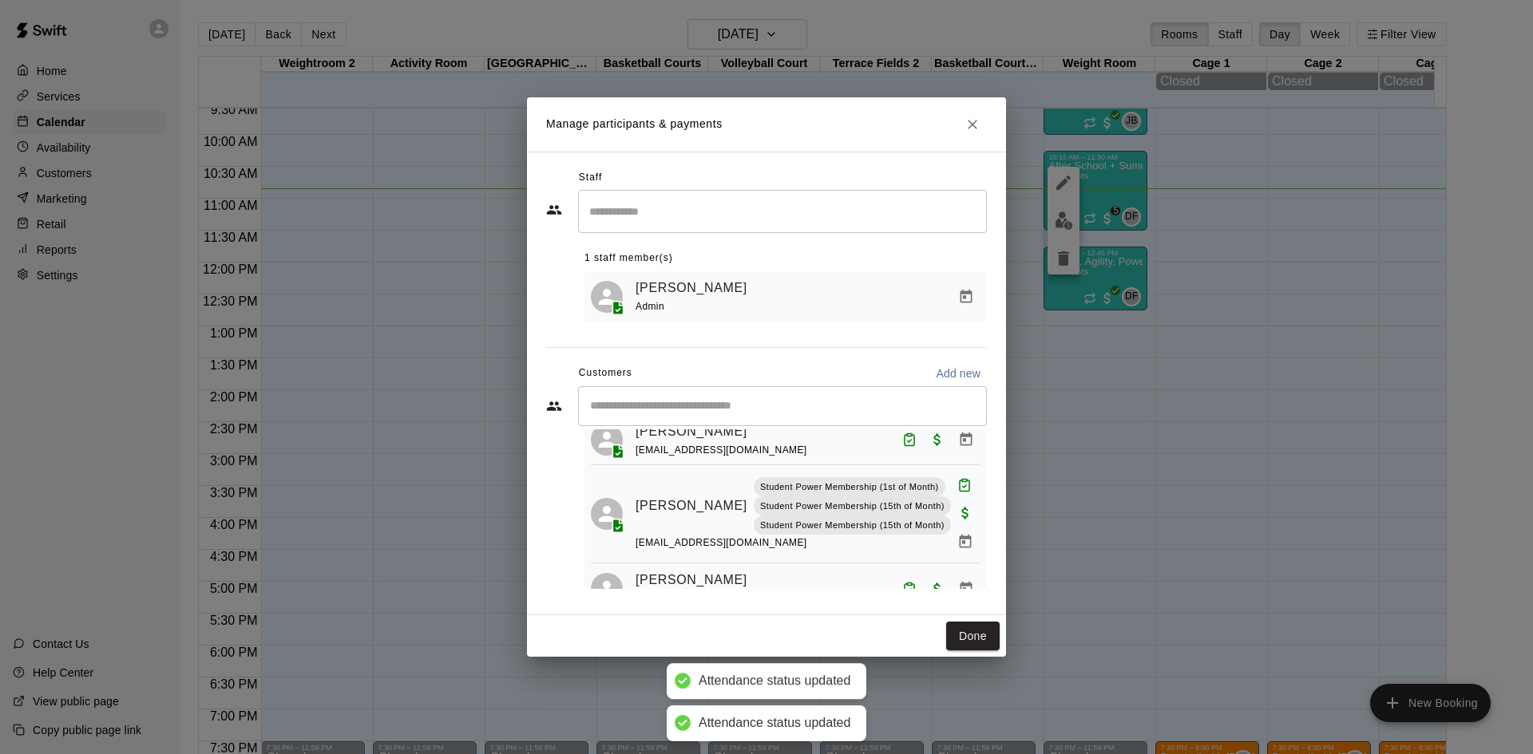
scroll to position [367, 0]
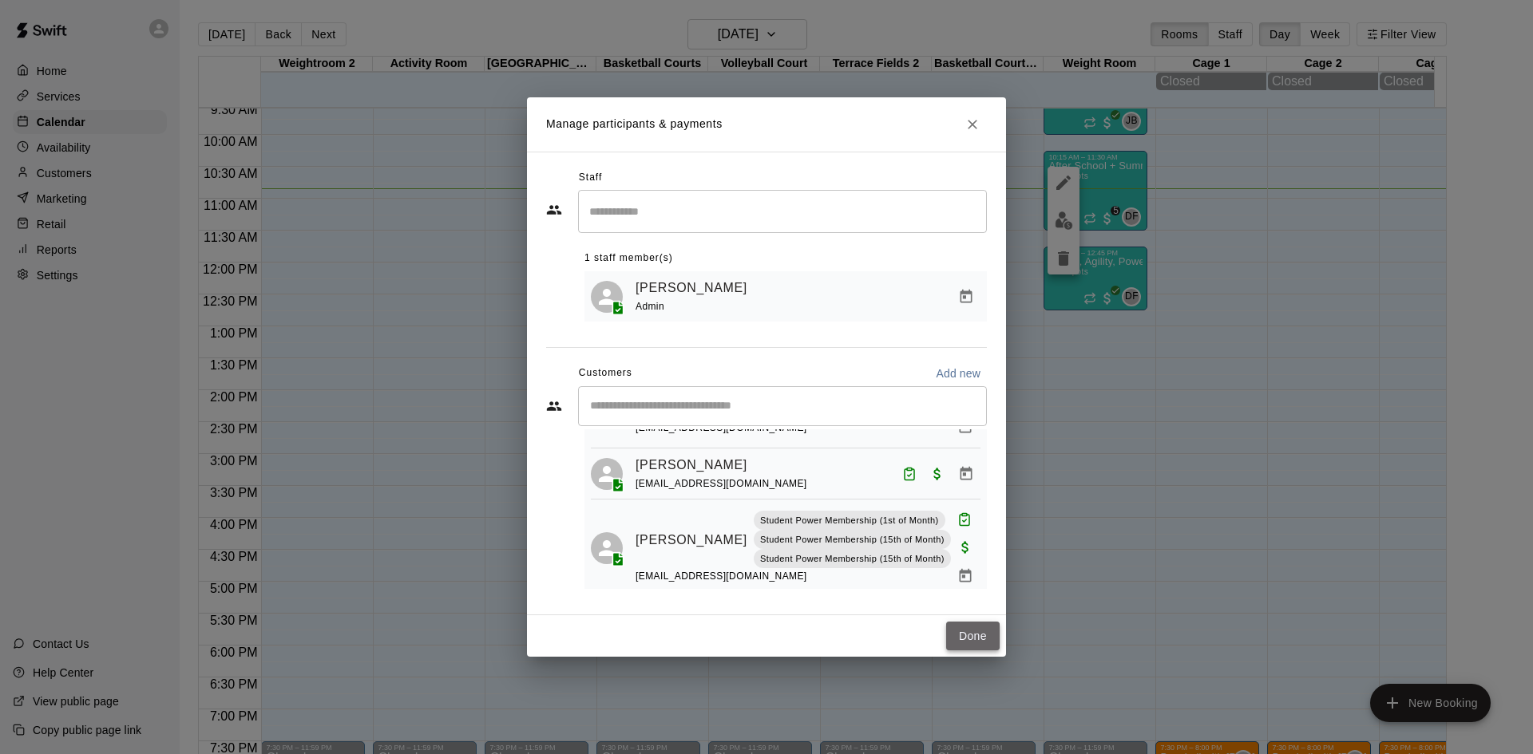
click at [977, 642] on button "Done" at bounding box center [972, 637] width 53 height 30
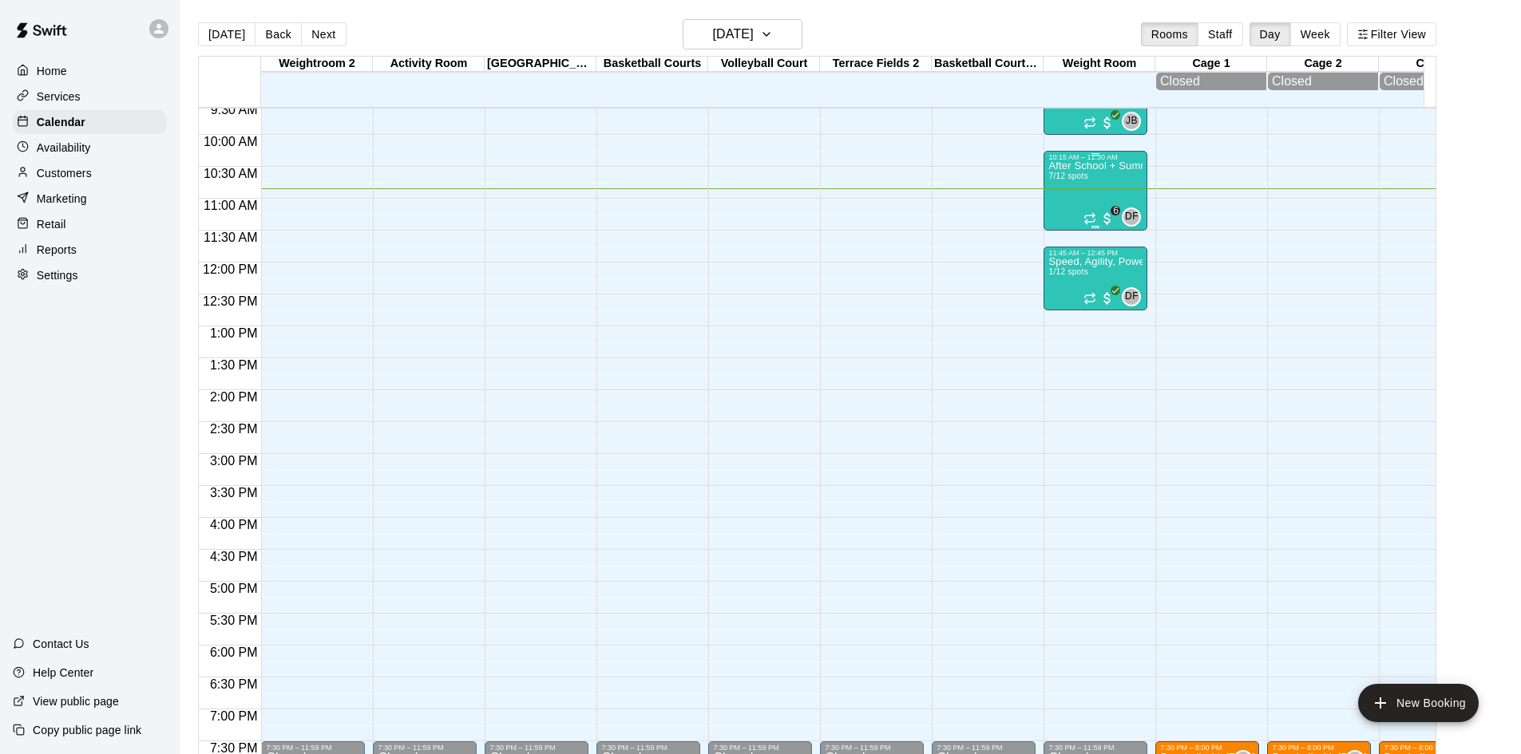
click at [1109, 166] on p "After School + Summer Fitness" at bounding box center [1095, 166] width 94 height 0
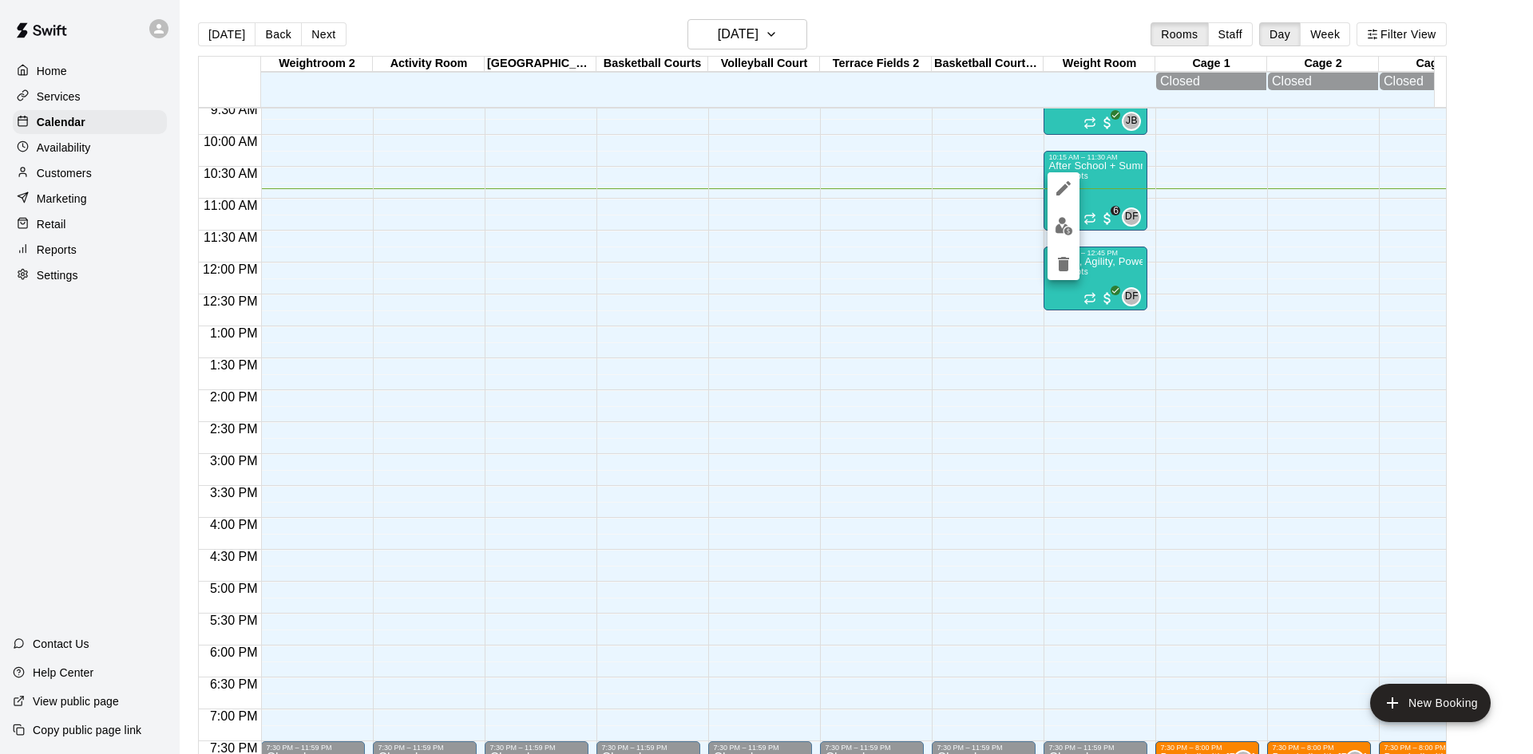
click at [1065, 230] on img "edit" at bounding box center [1063, 226] width 18 height 18
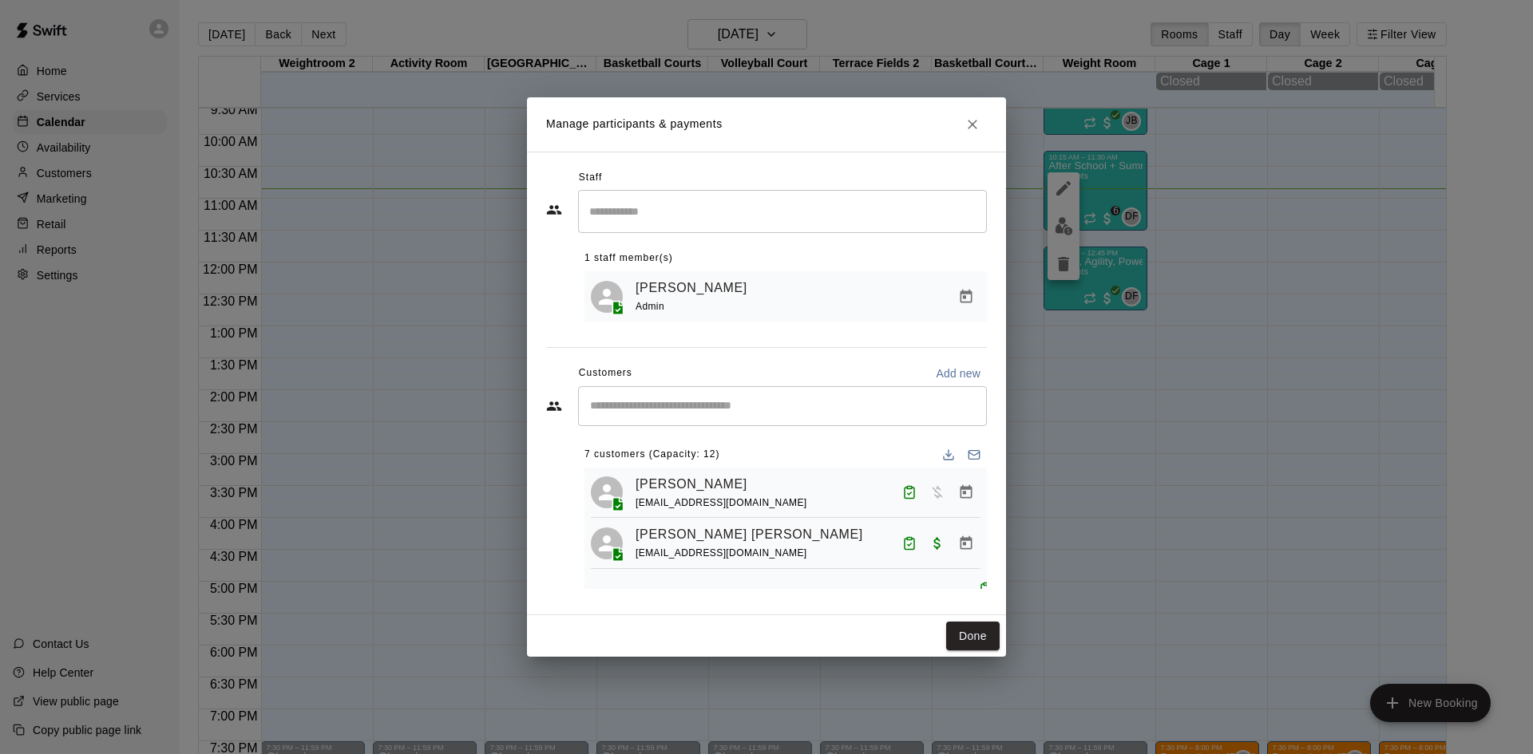
click at [768, 408] on input "Start typing to search customers..." at bounding box center [782, 406] width 394 height 16
type input "******"
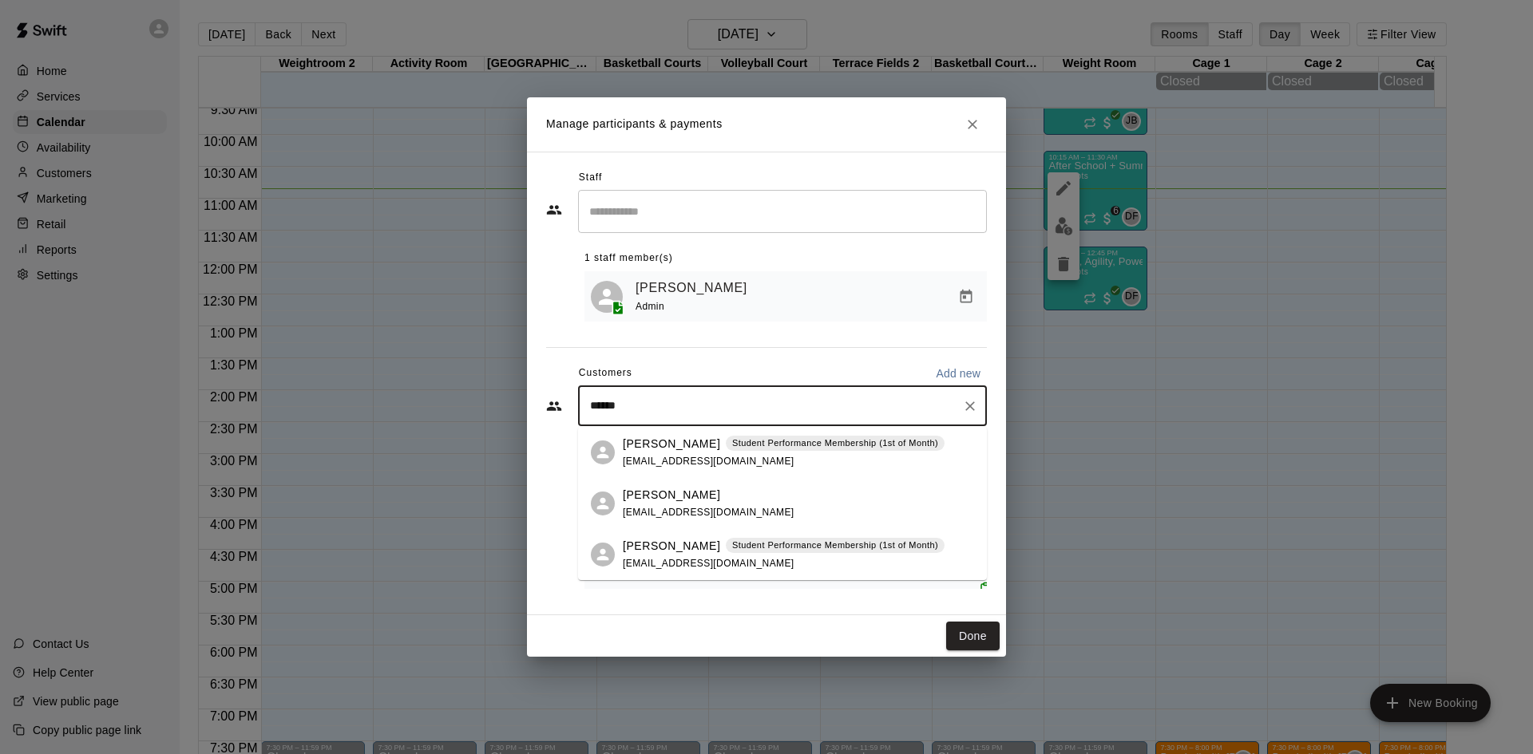
click at [690, 541] on p "[PERSON_NAME]" at bounding box center [671, 546] width 97 height 17
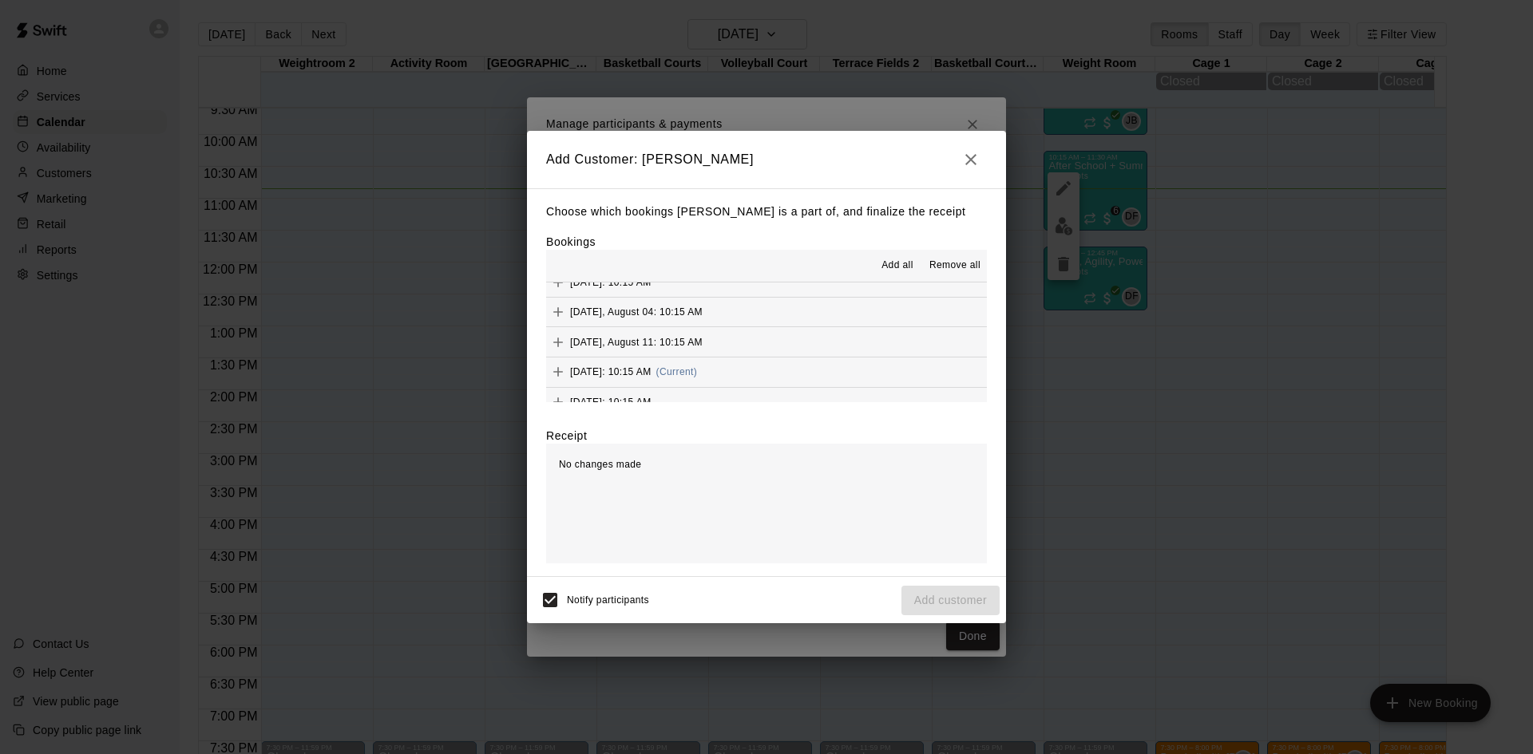
scroll to position [121, 0]
click at [662, 350] on div "[DATE]: 10:15 AM (Current)" at bounding box center [621, 357] width 151 height 24
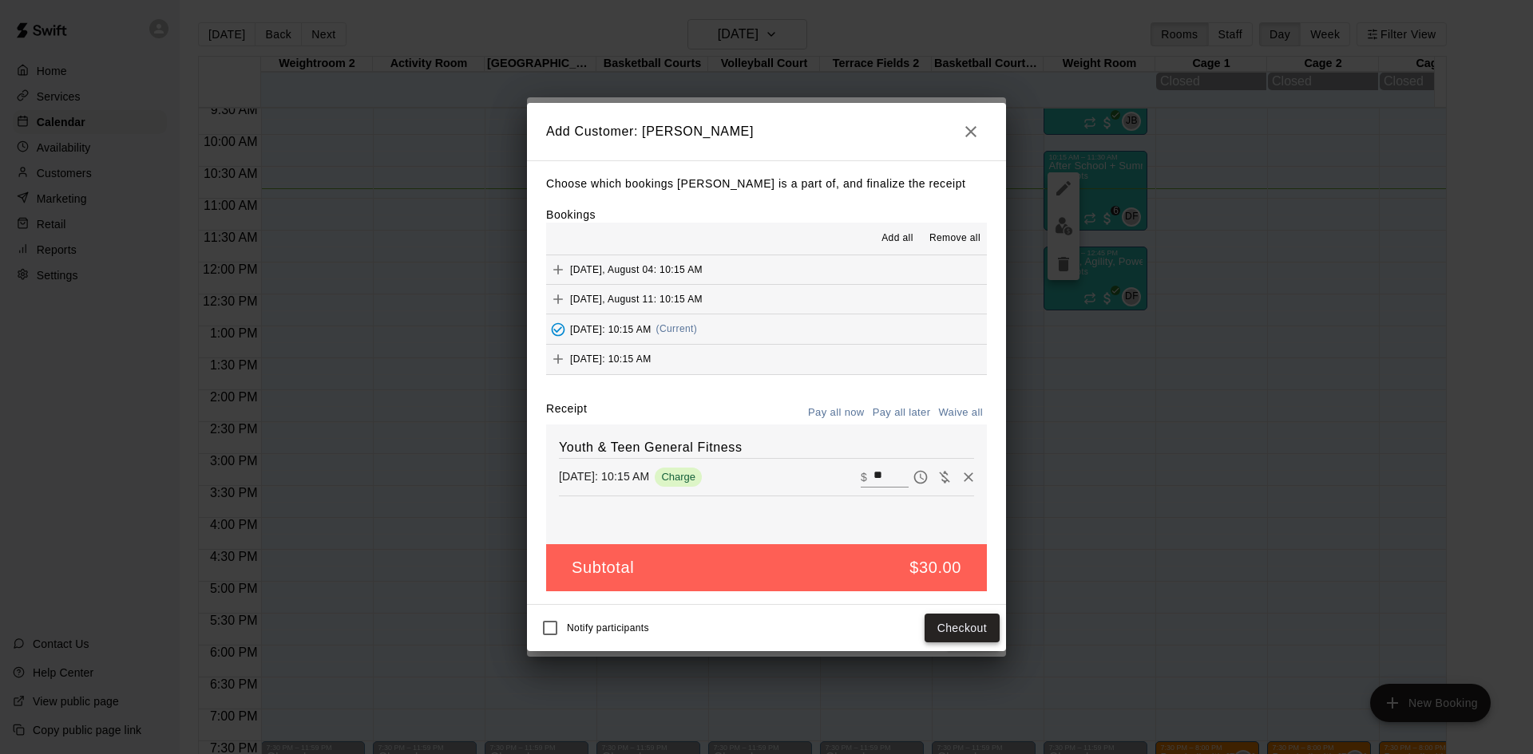
click at [983, 630] on button "Checkout" at bounding box center [961, 629] width 75 height 30
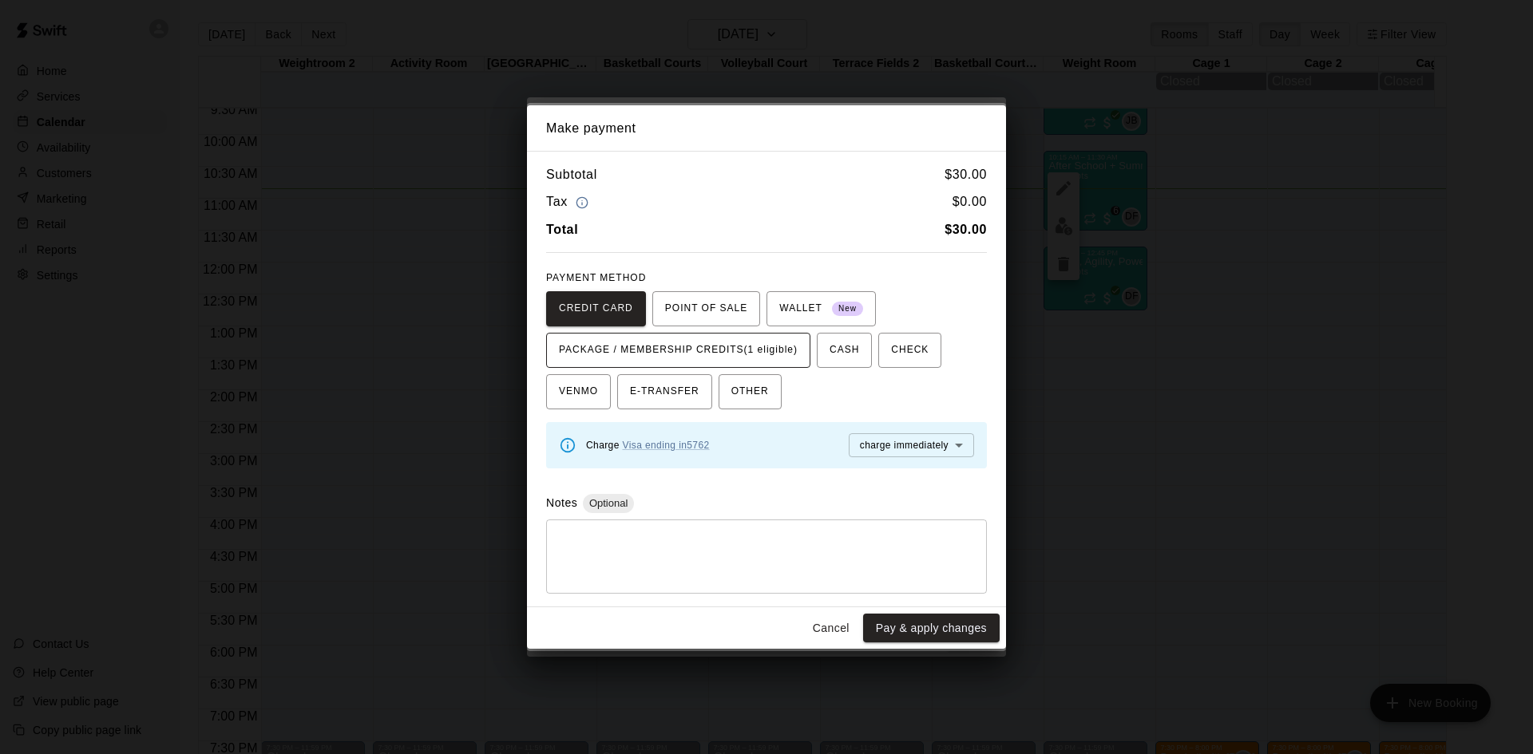
click at [785, 360] on span "PACKAGE / MEMBERSHIP CREDITS (1 eligible)" at bounding box center [678, 351] width 239 height 26
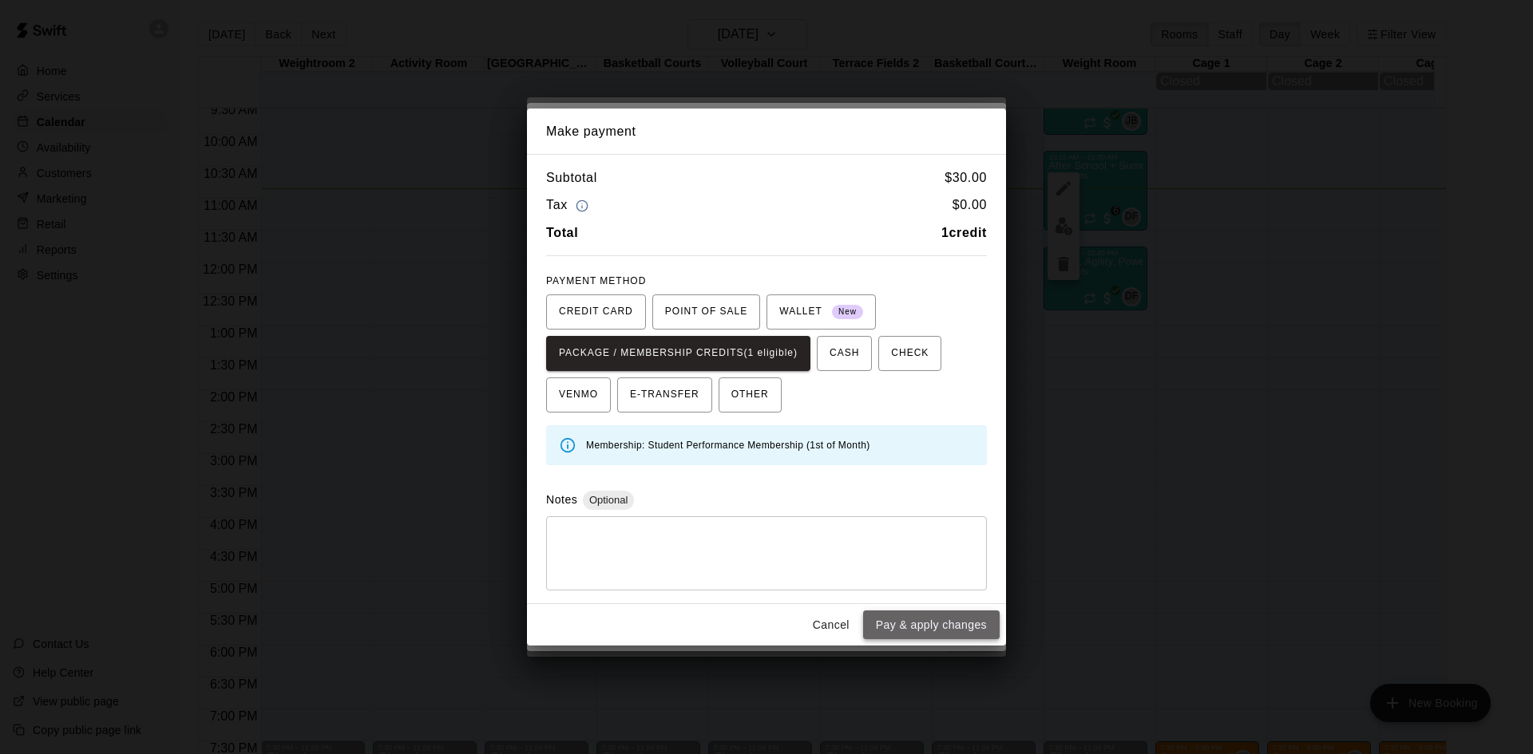
click at [921, 627] on button "Pay & apply changes" at bounding box center [931, 626] width 136 height 30
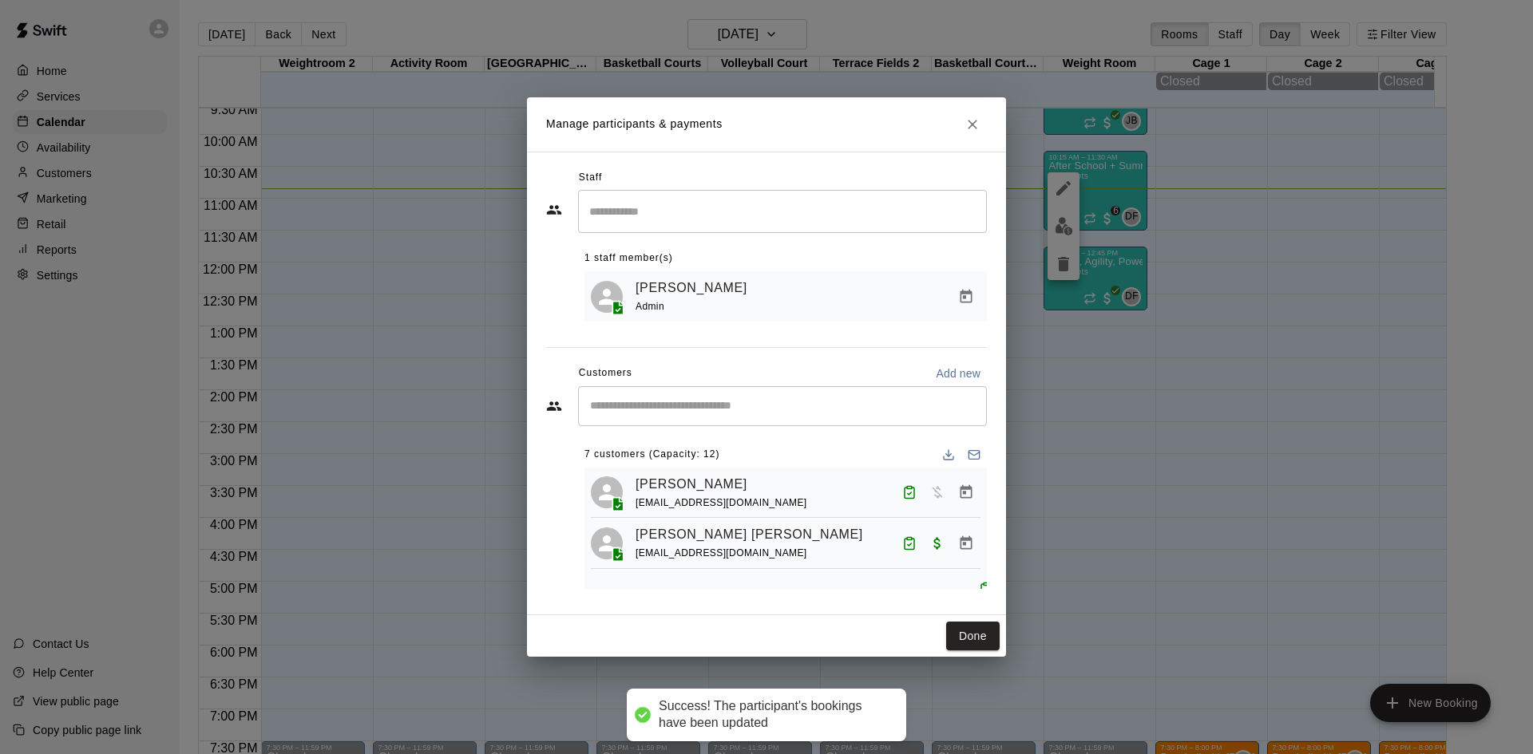
scroll to position [0, 0]
click at [705, 407] on input "Start typing to search customers..." at bounding box center [782, 406] width 394 height 16
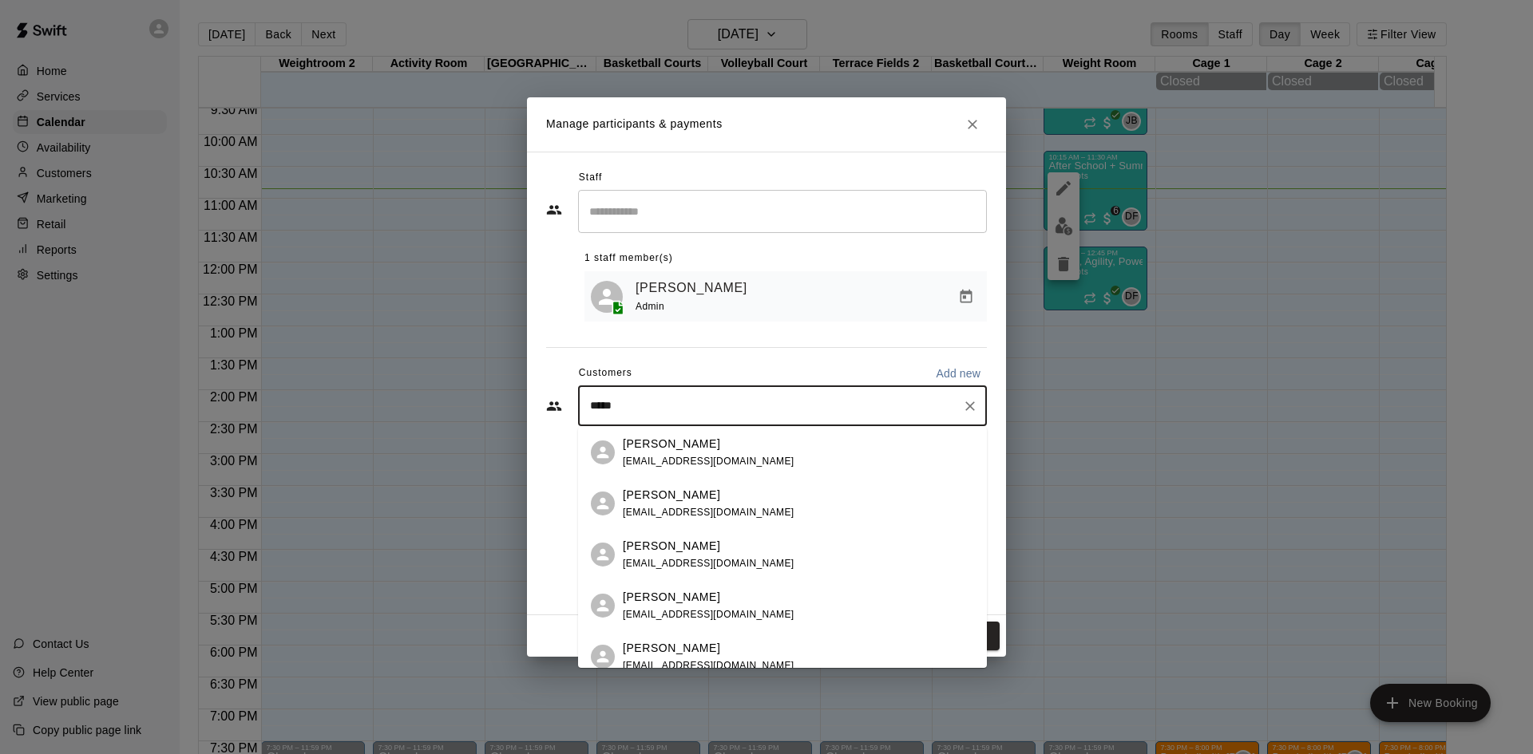
type input "******"
click at [690, 461] on span "[EMAIL_ADDRESS][DOMAIN_NAME]" at bounding box center [709, 461] width 172 height 11
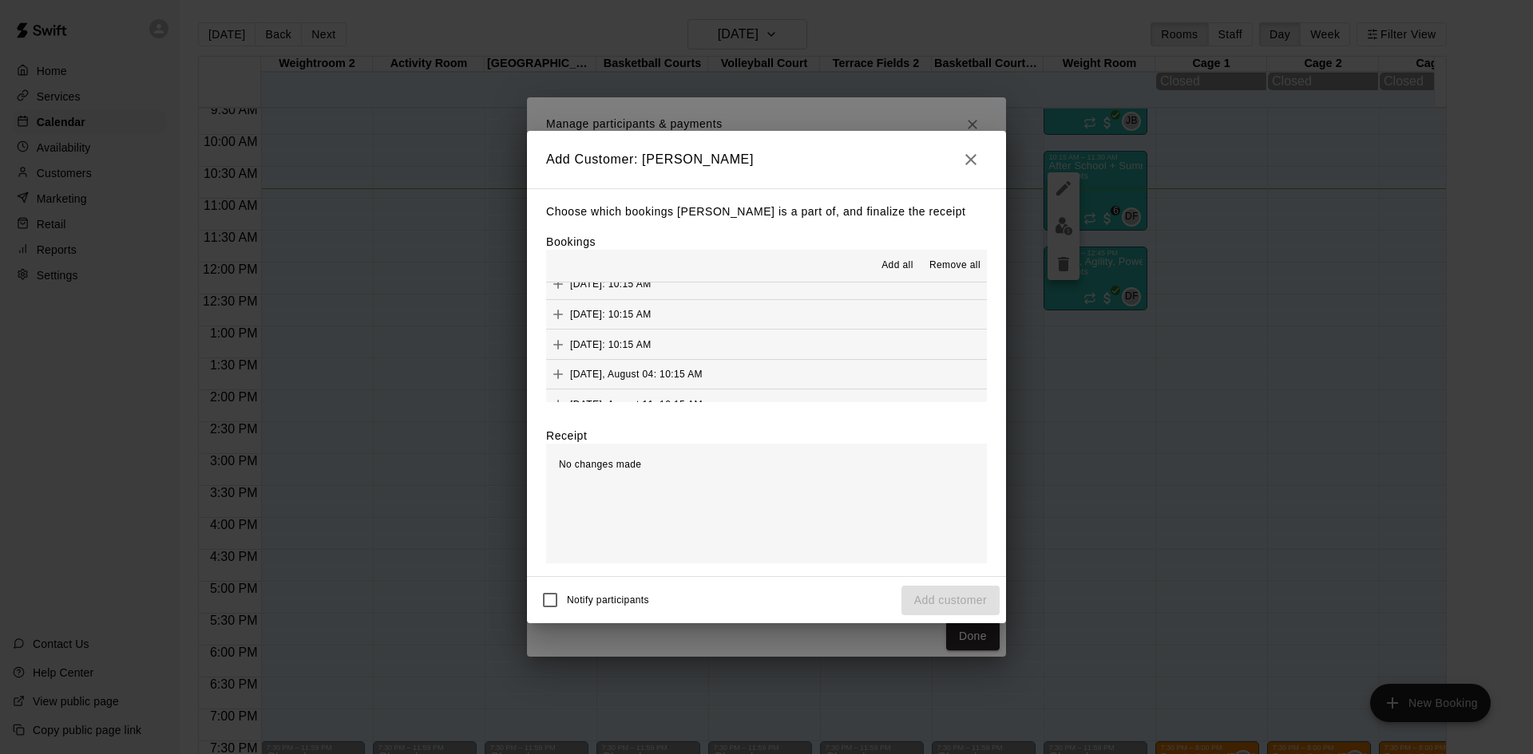
scroll to position [80, 0]
click at [637, 394] on span "[DATE]: 10:15 AM" at bounding box center [610, 397] width 81 height 11
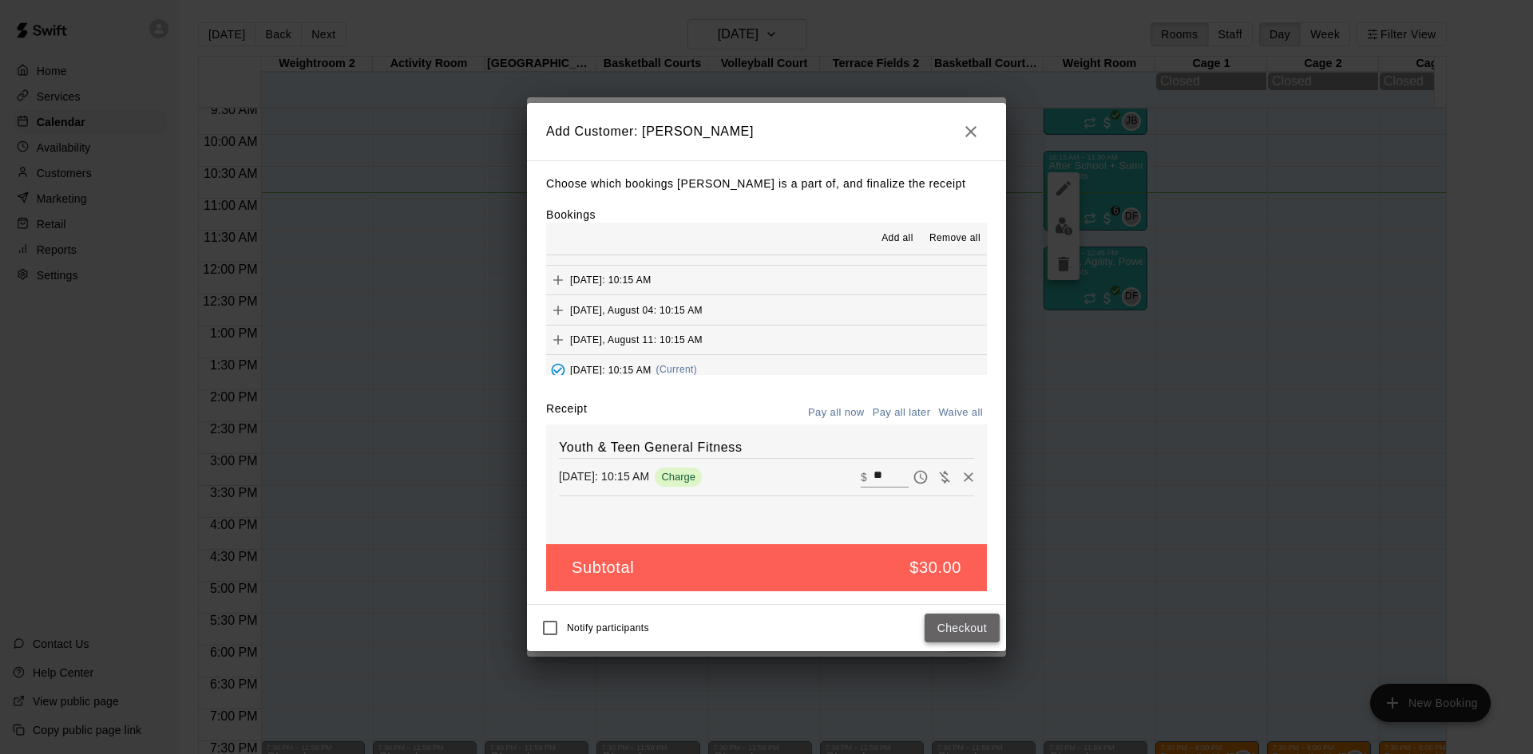
click at [981, 631] on button "Checkout" at bounding box center [961, 629] width 75 height 30
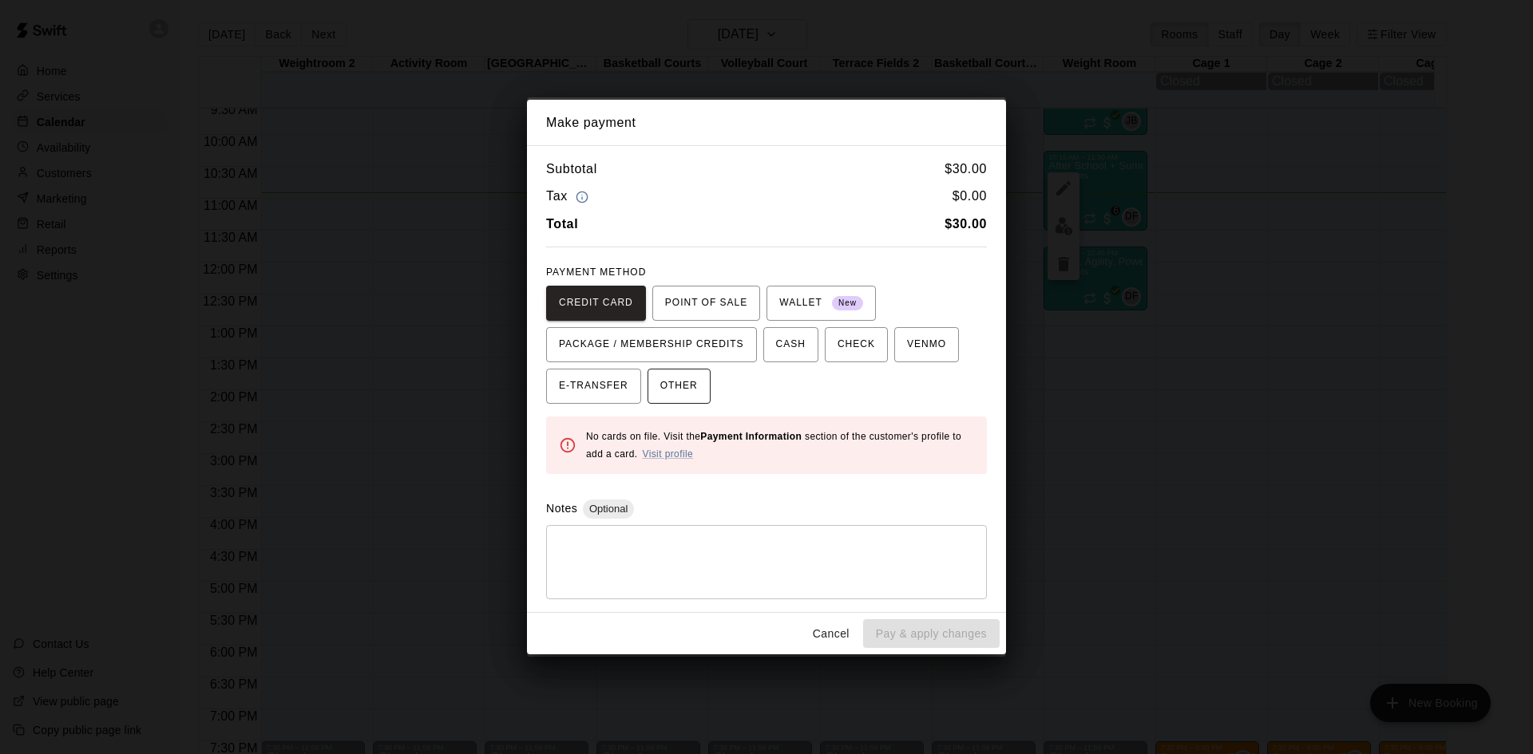
click at [686, 378] on span "OTHER" at bounding box center [679, 387] width 38 height 26
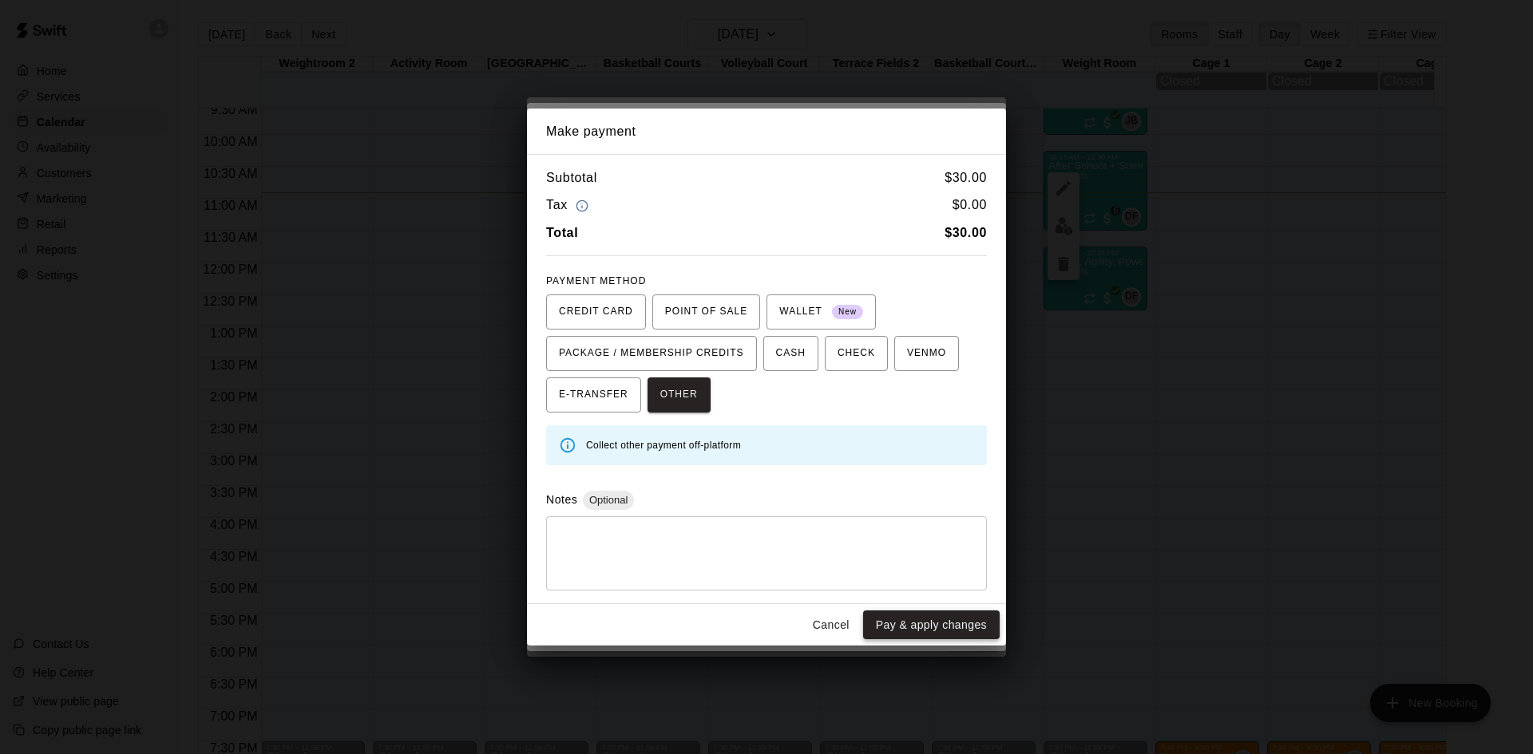
click at [918, 619] on button "Pay & apply changes" at bounding box center [931, 626] width 136 height 30
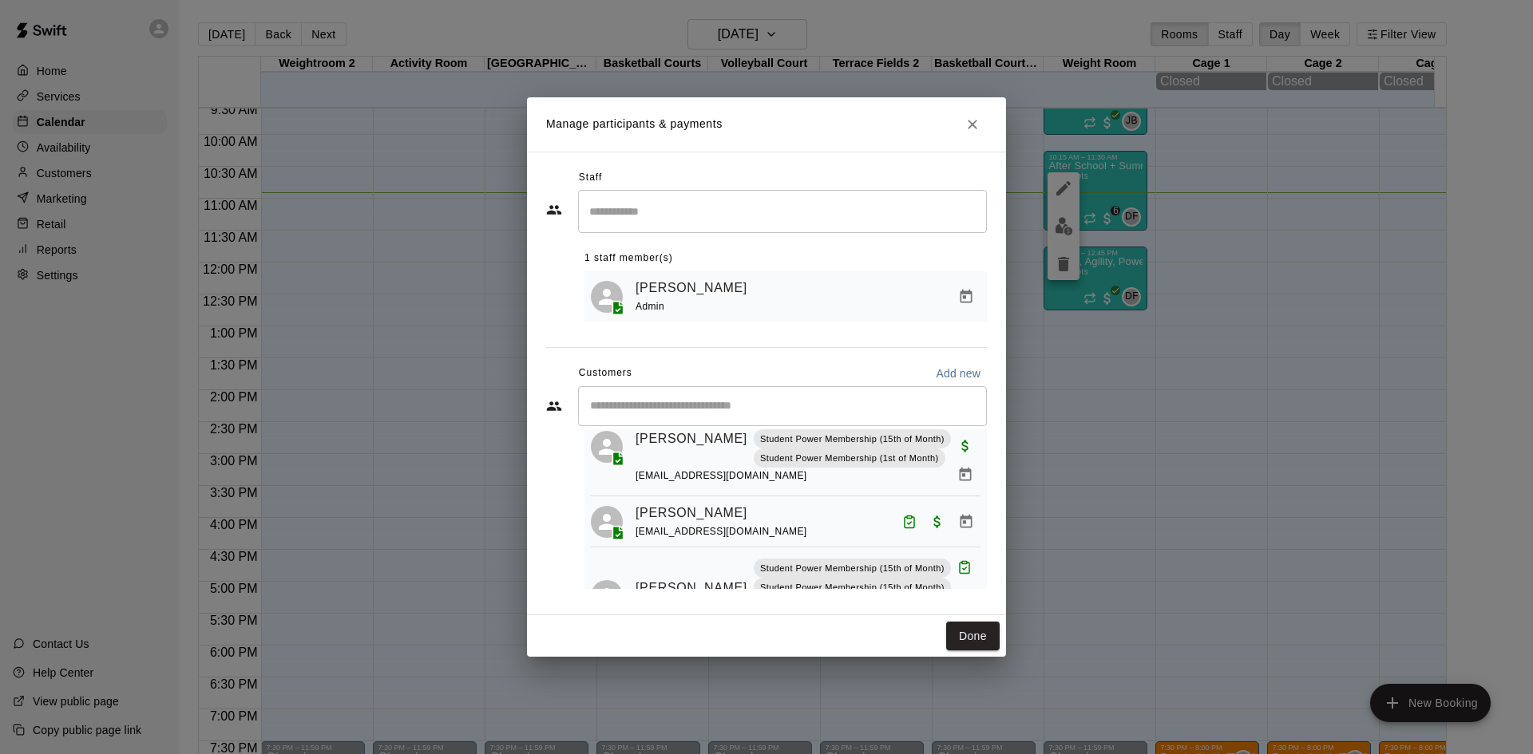
scroll to position [494, 0]
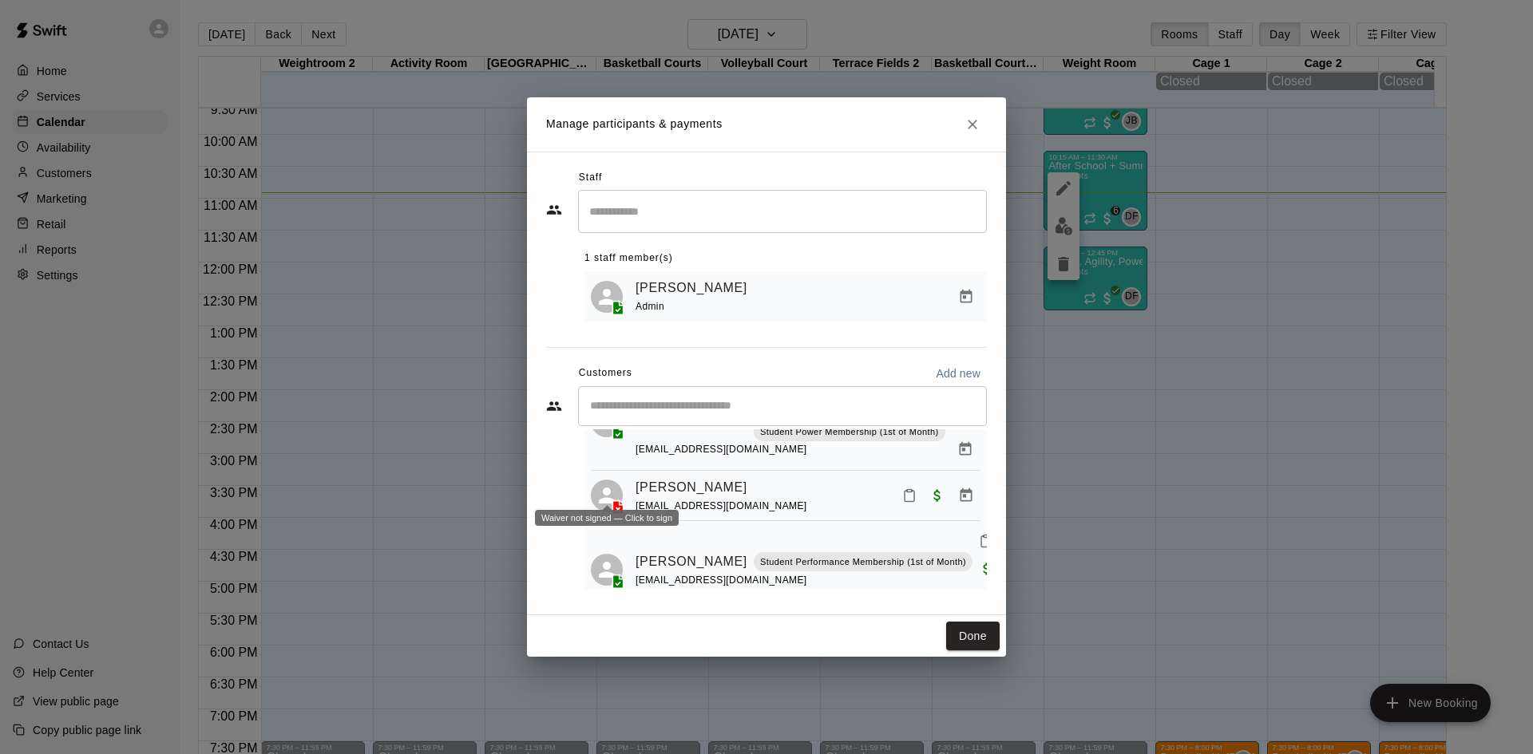
click at [614, 500] on icon at bounding box center [618, 507] width 10 height 14
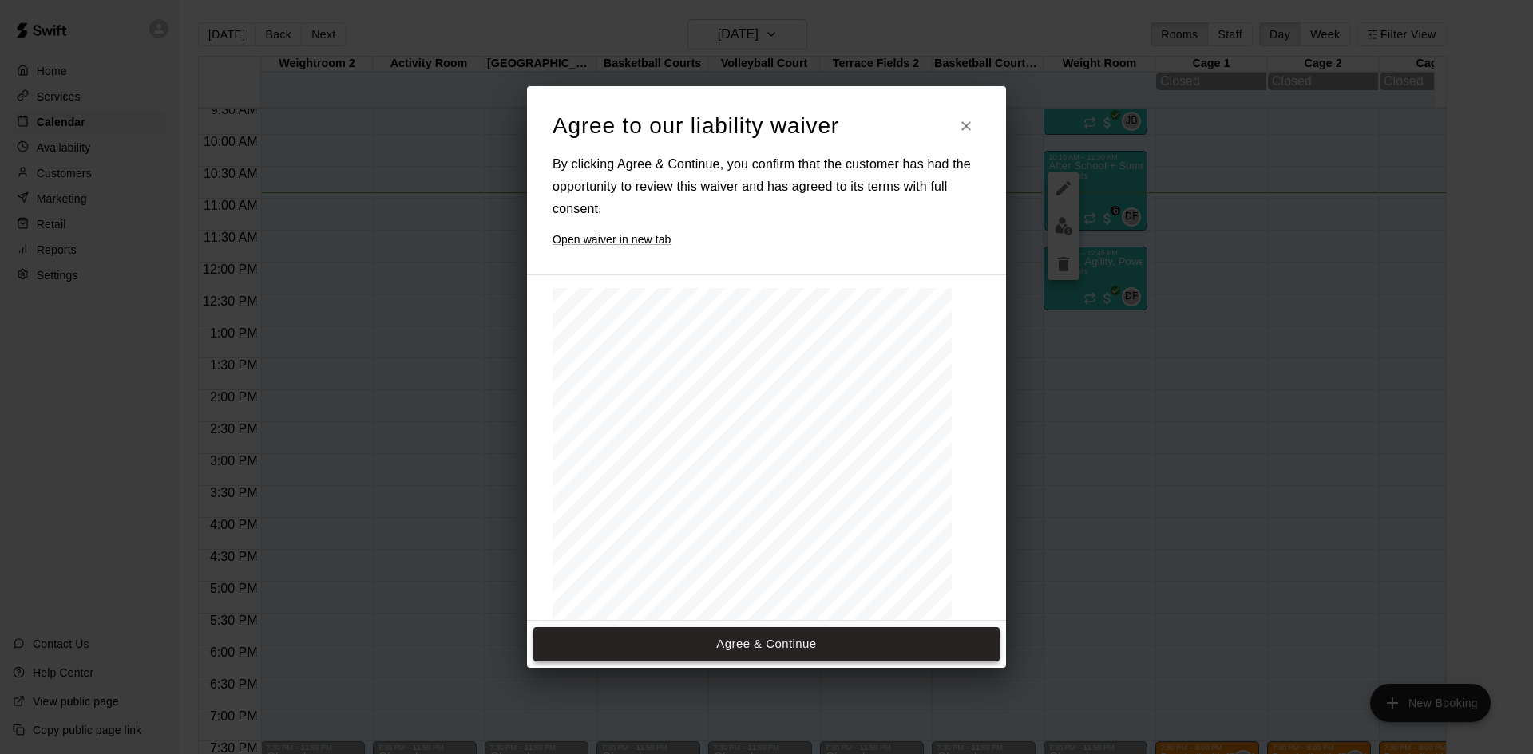
click at [799, 644] on button "Agree & Continue" at bounding box center [766, 644] width 466 height 34
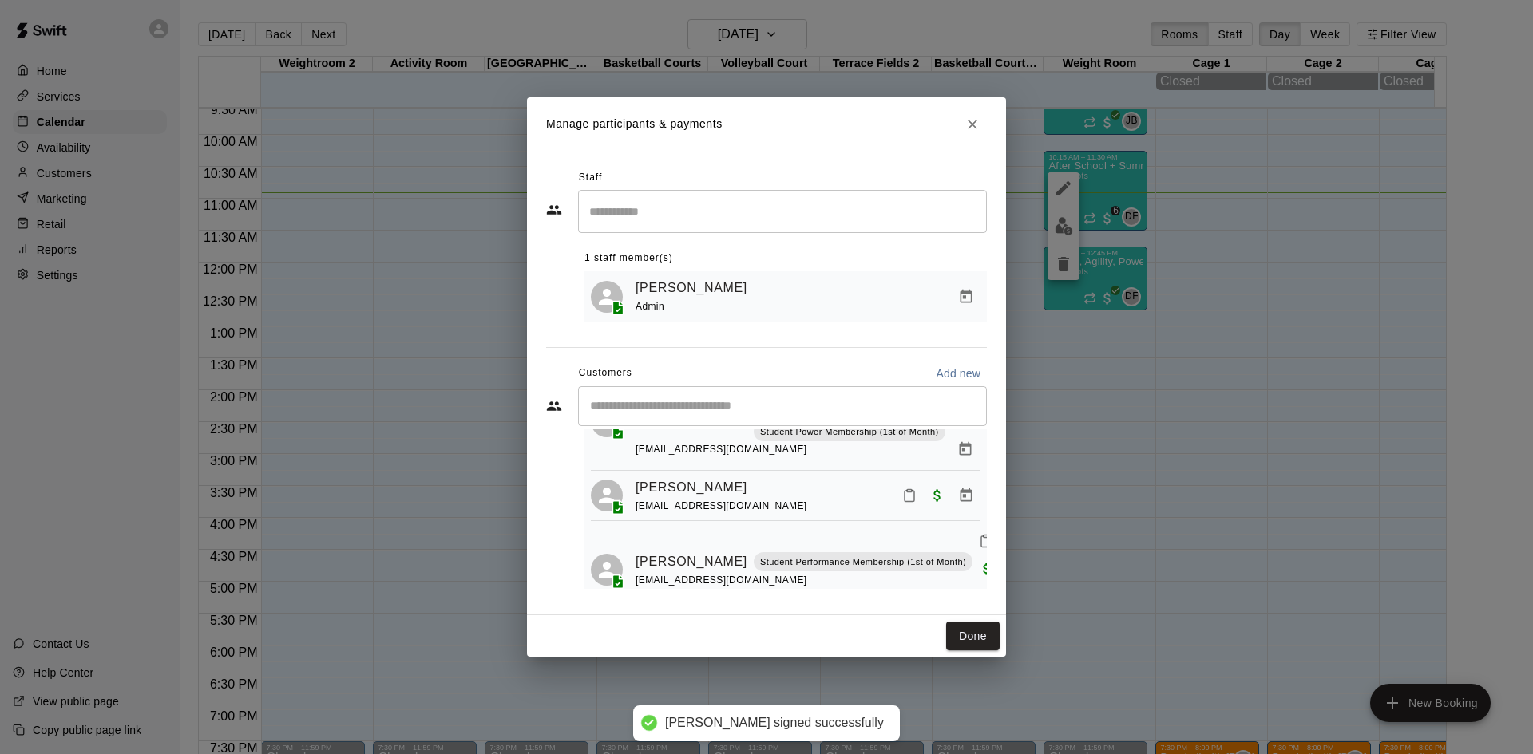
click at [681, 405] on input "Start typing to search customers..." at bounding box center [782, 406] width 394 height 16
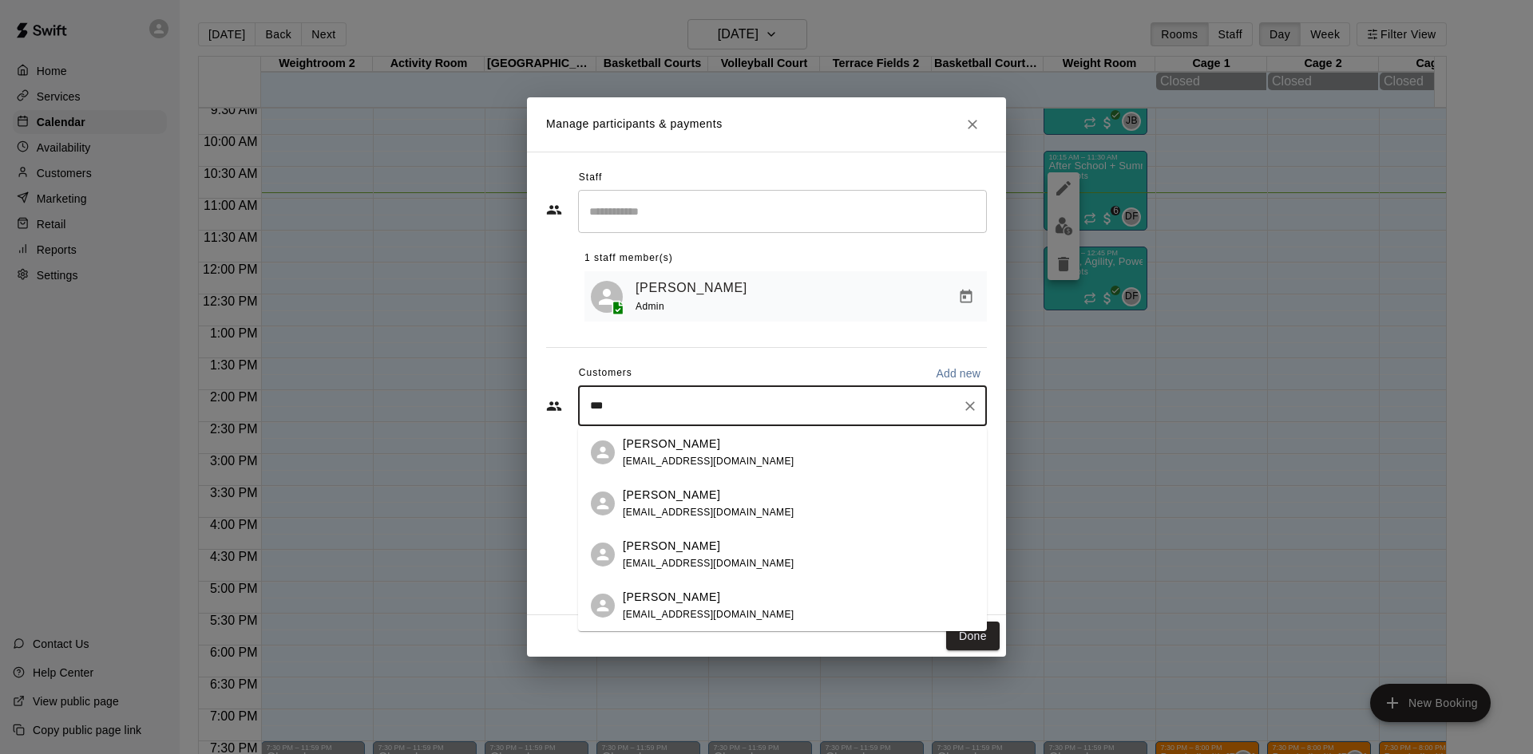
type input "****"
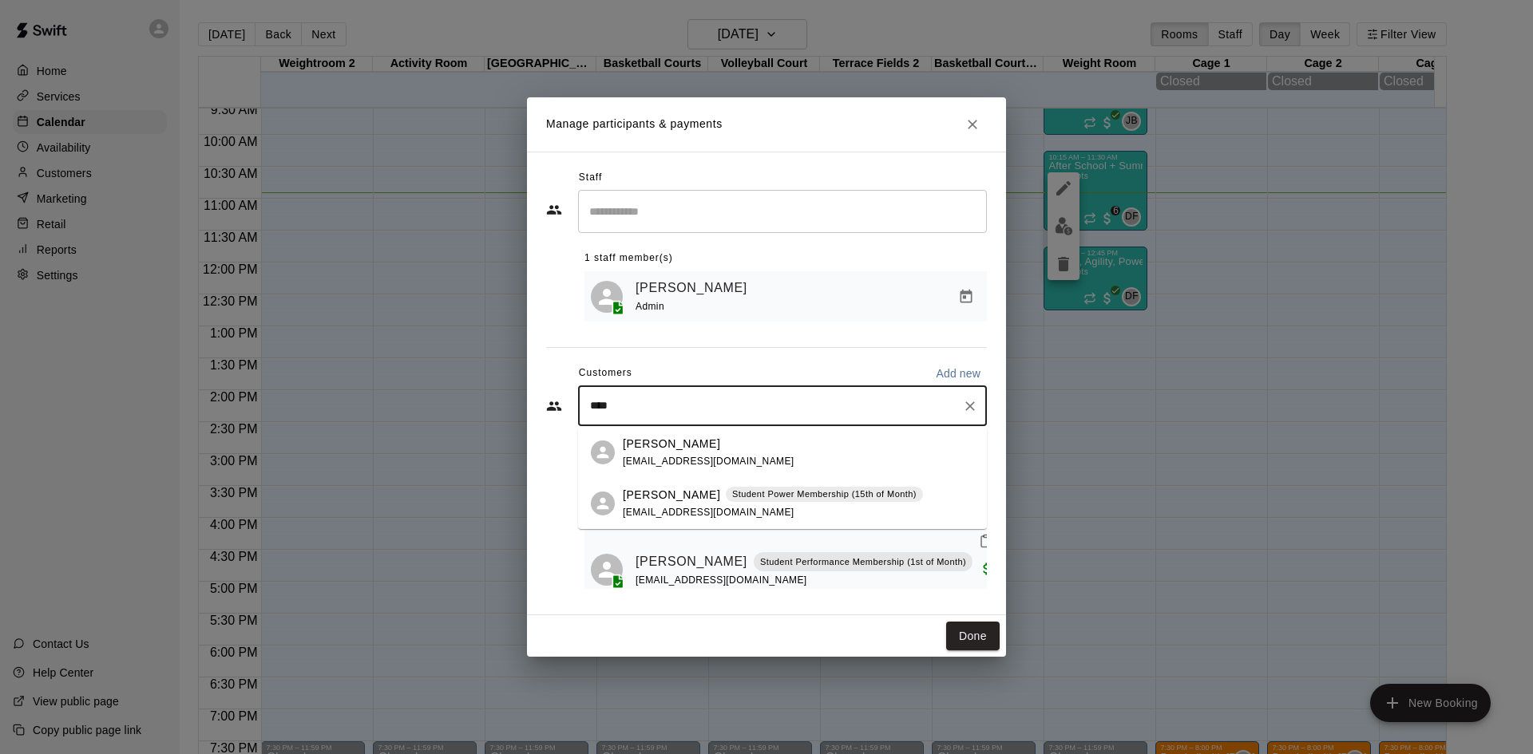
click at [686, 496] on p "[PERSON_NAME]" at bounding box center [671, 495] width 97 height 17
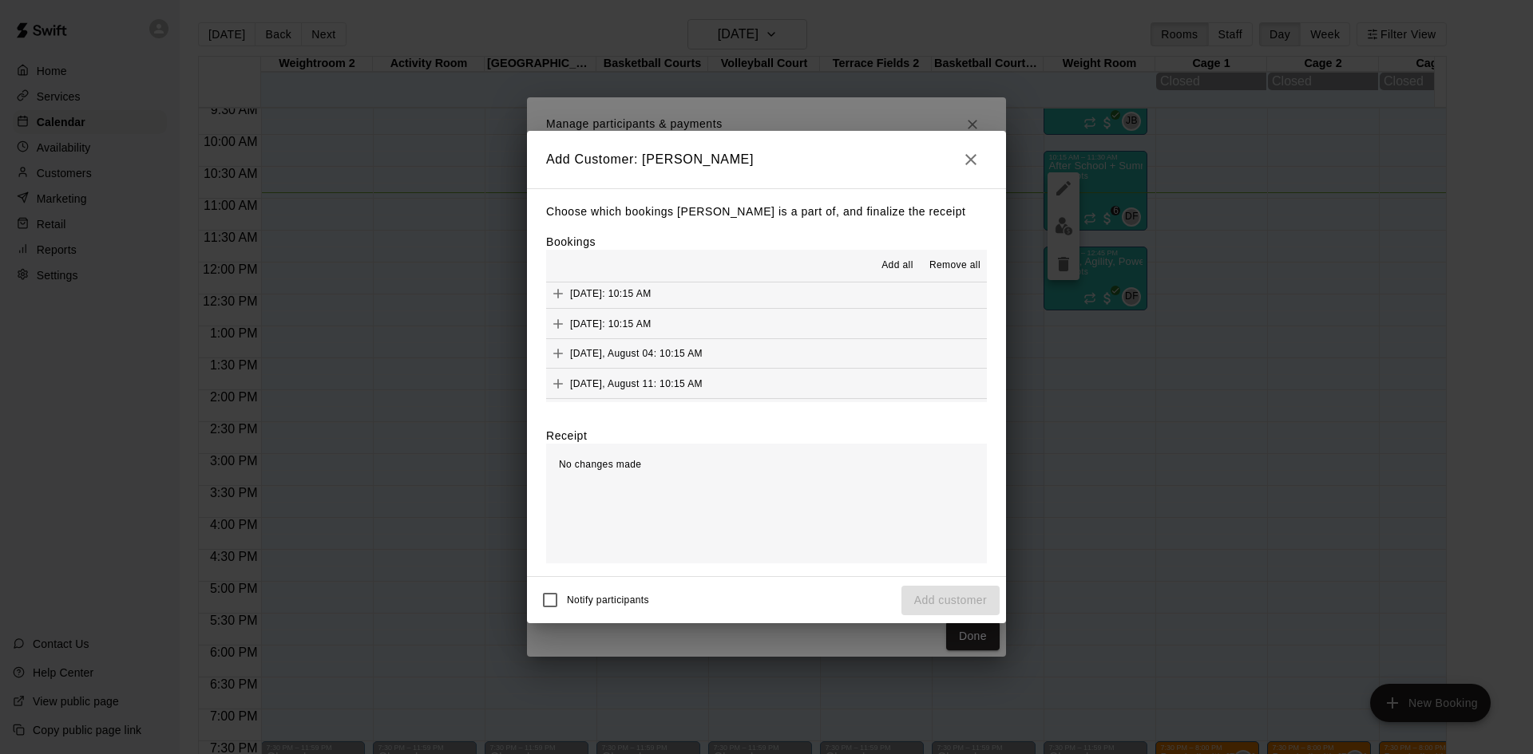
scroll to position [121, 0]
click at [651, 359] on span "[DATE]: 10:15 AM" at bounding box center [610, 356] width 81 height 11
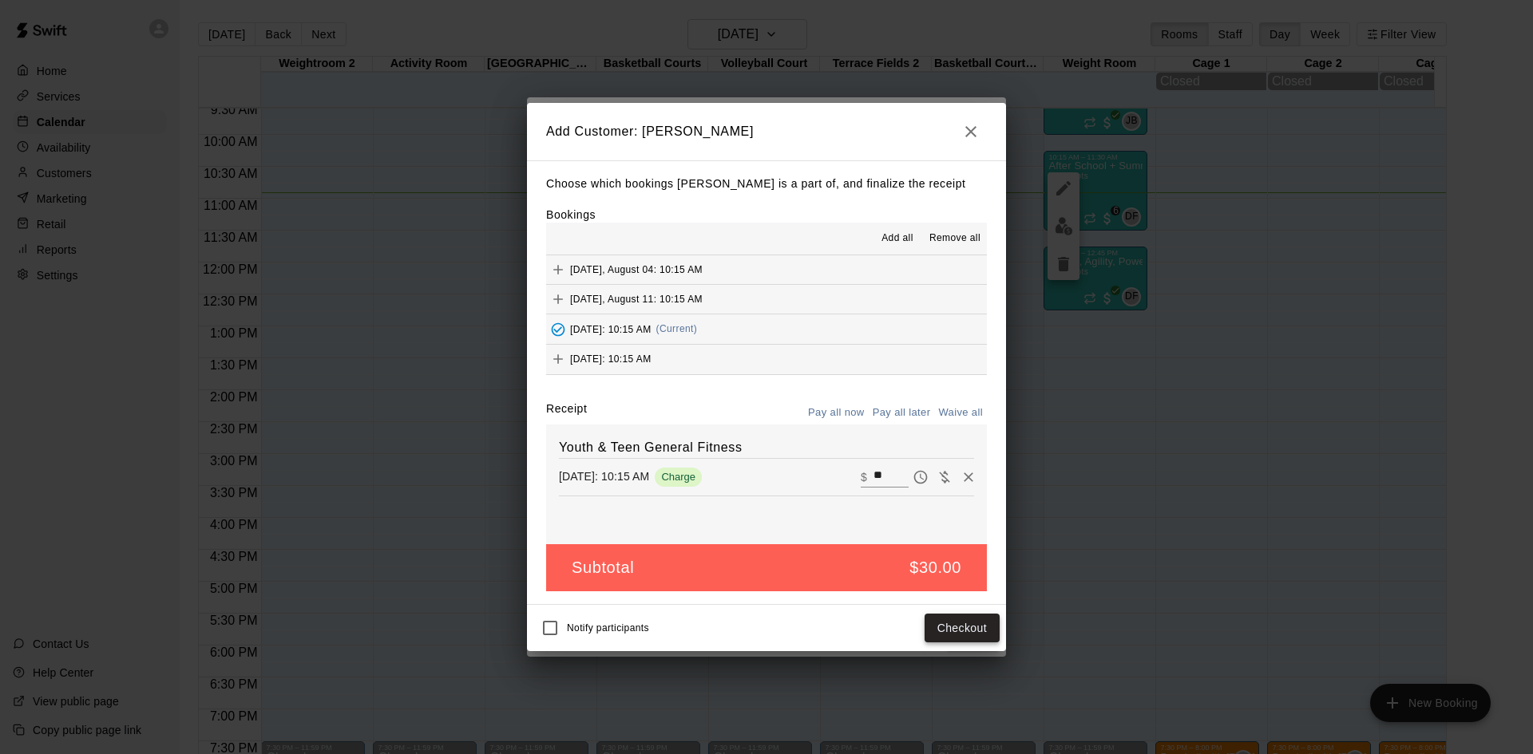
click at [957, 630] on button "Checkout" at bounding box center [961, 629] width 75 height 30
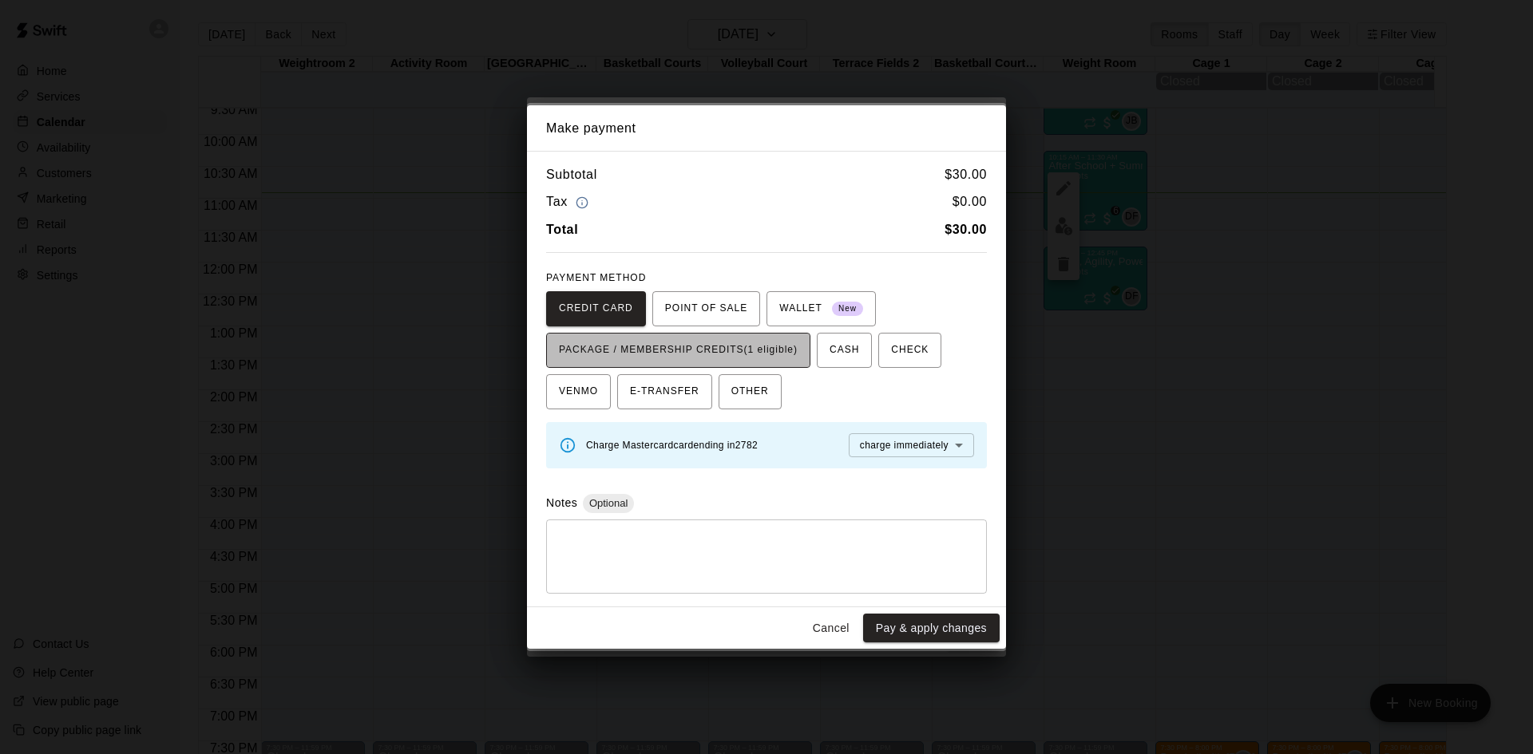
click at [745, 355] on span "PACKAGE / MEMBERSHIP CREDITS (1 eligible)" at bounding box center [678, 351] width 239 height 26
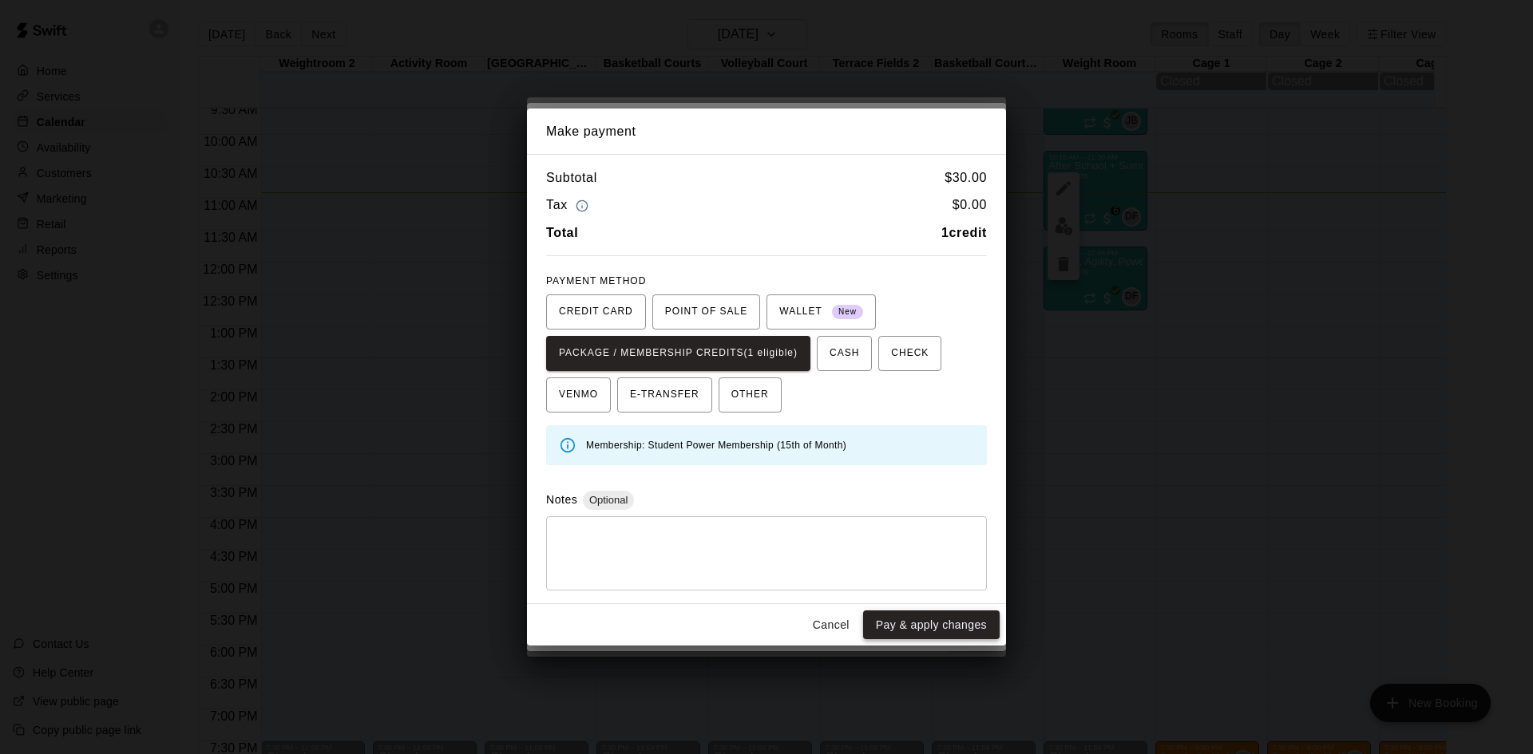
click at [936, 623] on button "Pay & apply changes" at bounding box center [931, 626] width 136 height 30
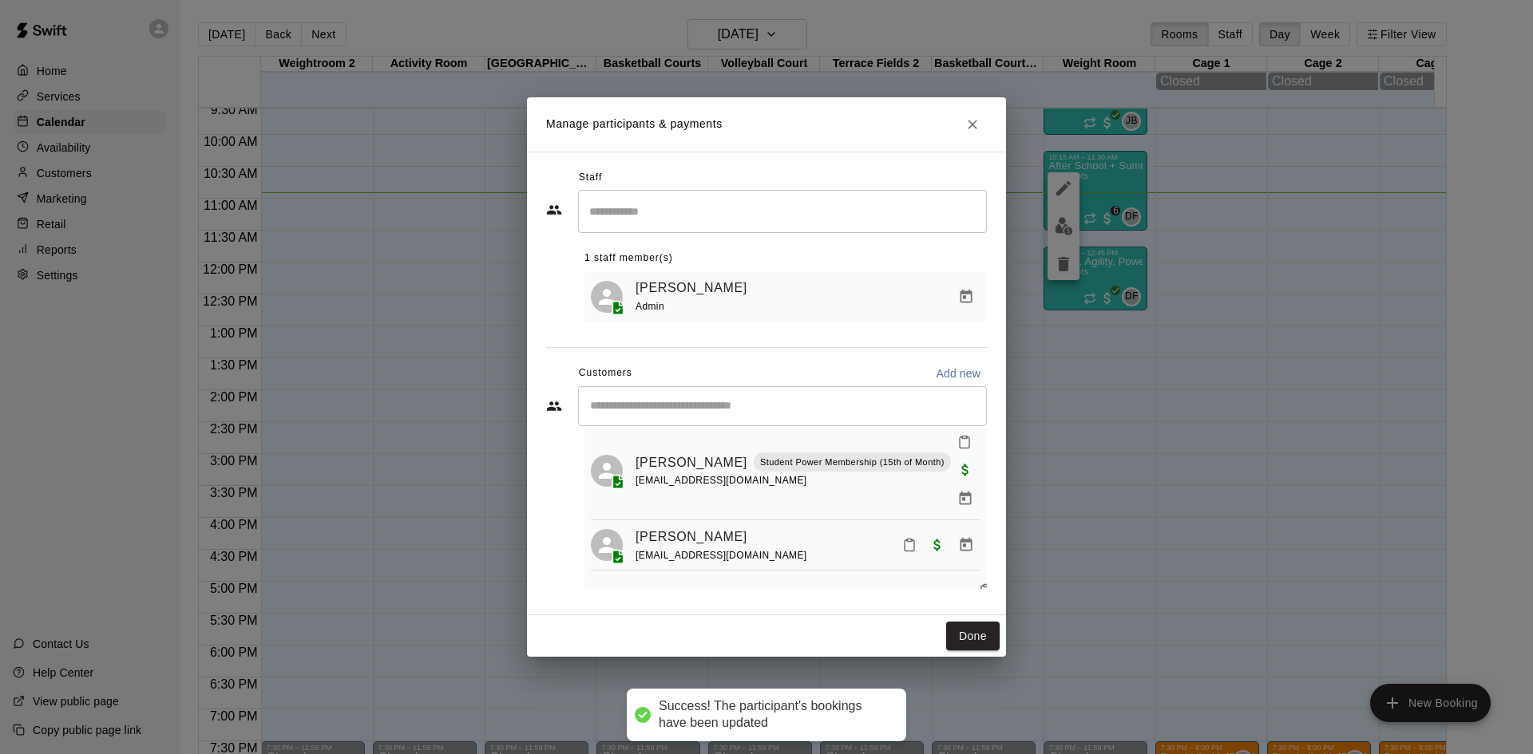
scroll to position [568, 0]
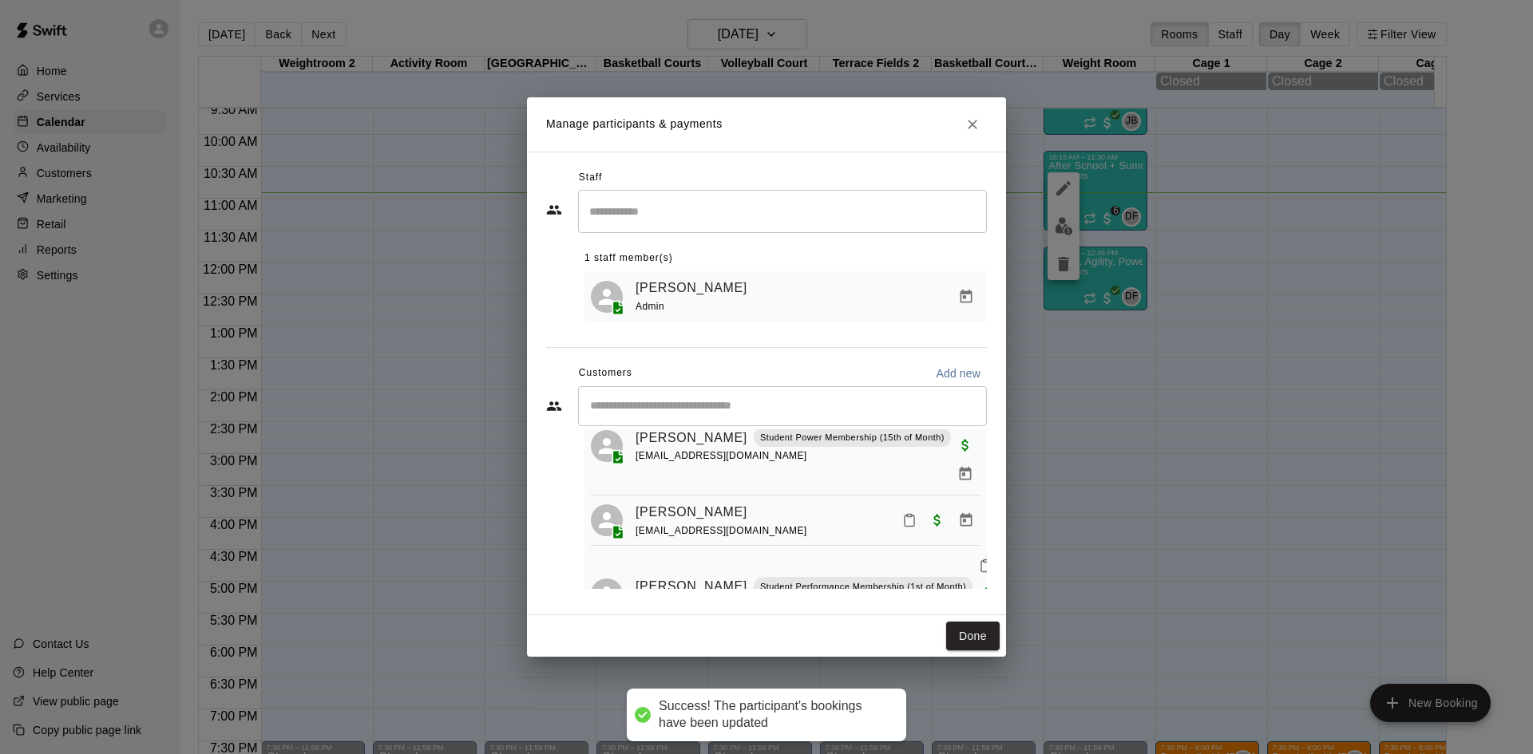
click at [902, 513] on icon "Mark attendance" at bounding box center [909, 520] width 14 height 14
click at [935, 482] on p "[PERSON_NAME] attended" at bounding box center [1005, 489] width 141 height 16
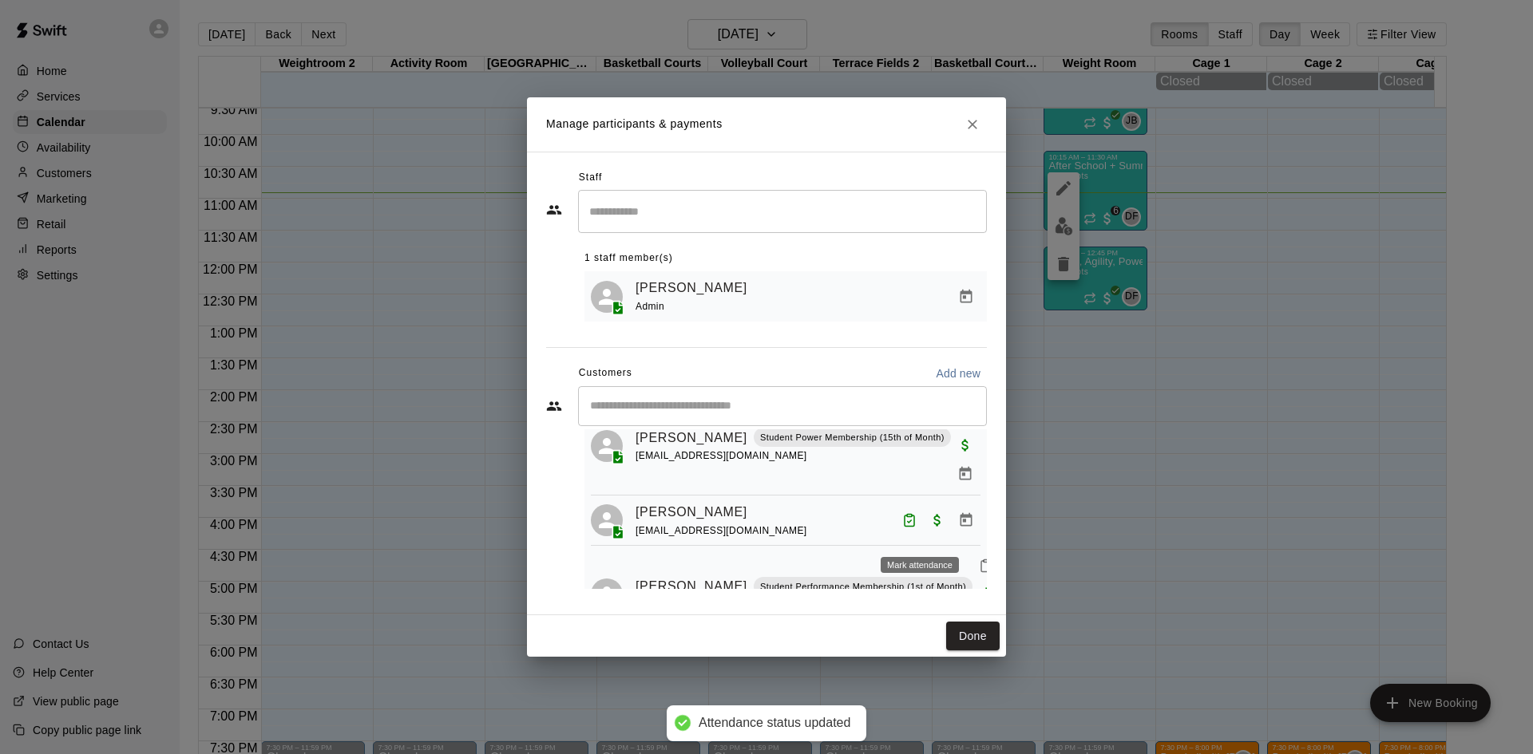
click at [979, 559] on icon "Mark attendance" at bounding box center [986, 566] width 14 height 14
click at [939, 526] on li "[PERSON_NAME] attended" at bounding box center [1018, 538] width 187 height 26
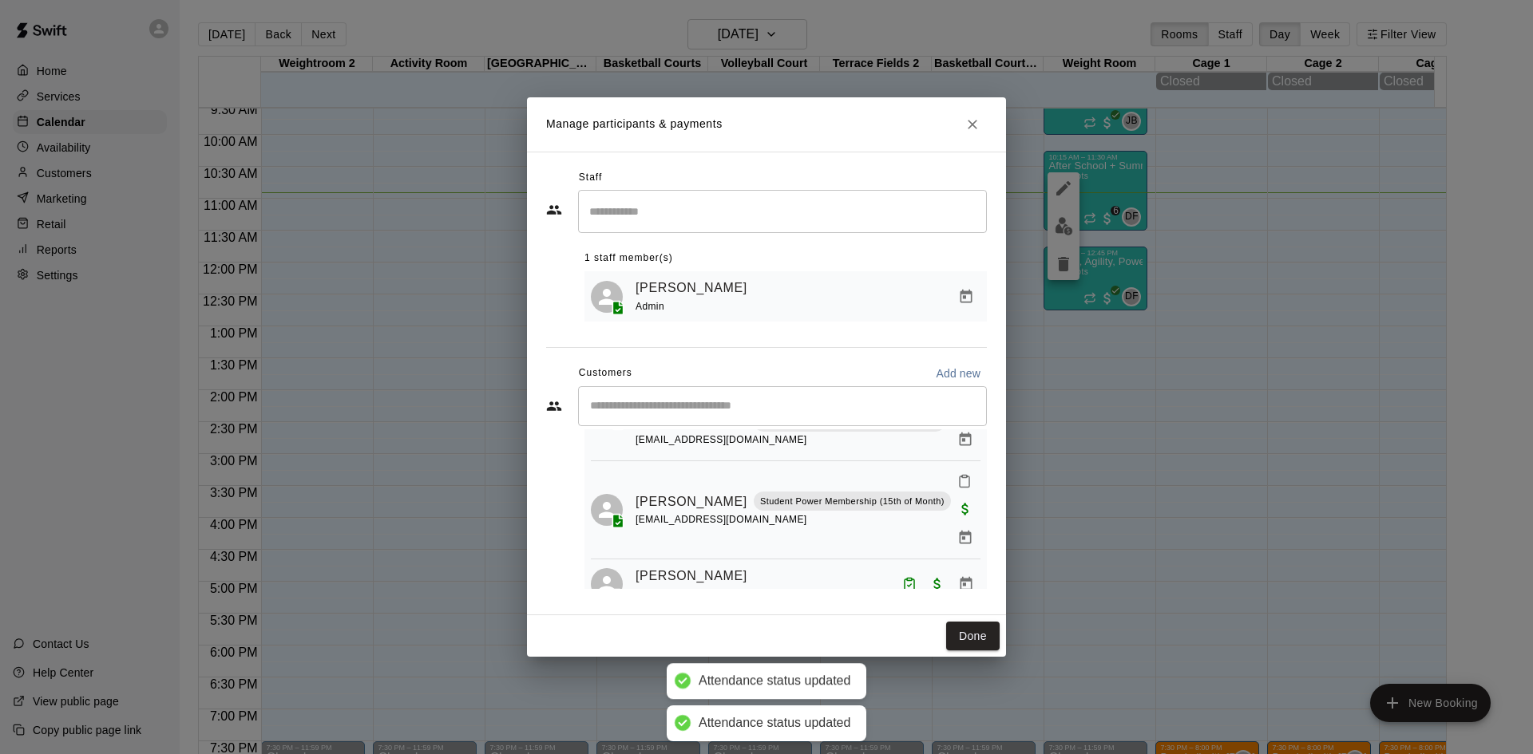
scroll to position [408, 0]
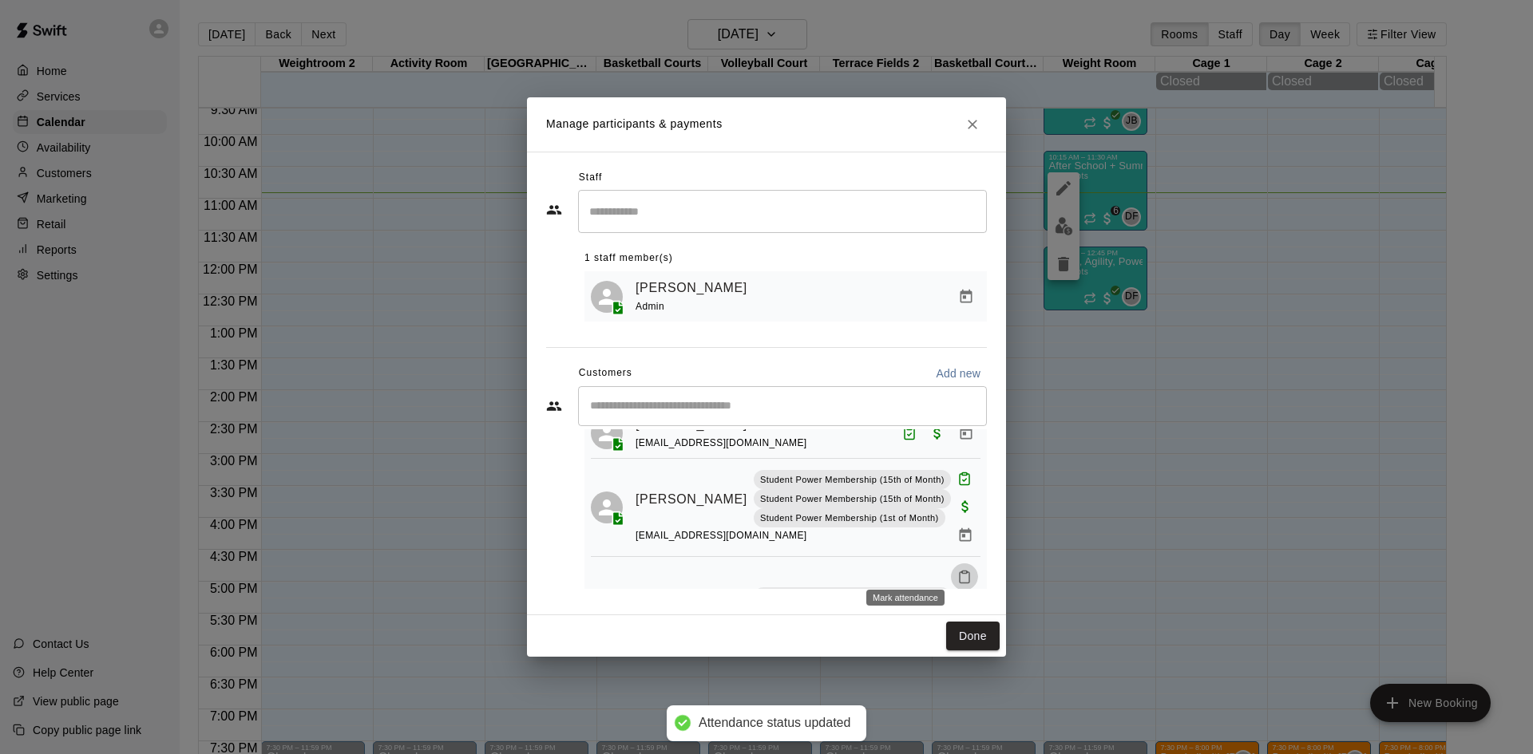
click at [962, 571] on rect "Mark attendance" at bounding box center [964, 572] width 5 height 2
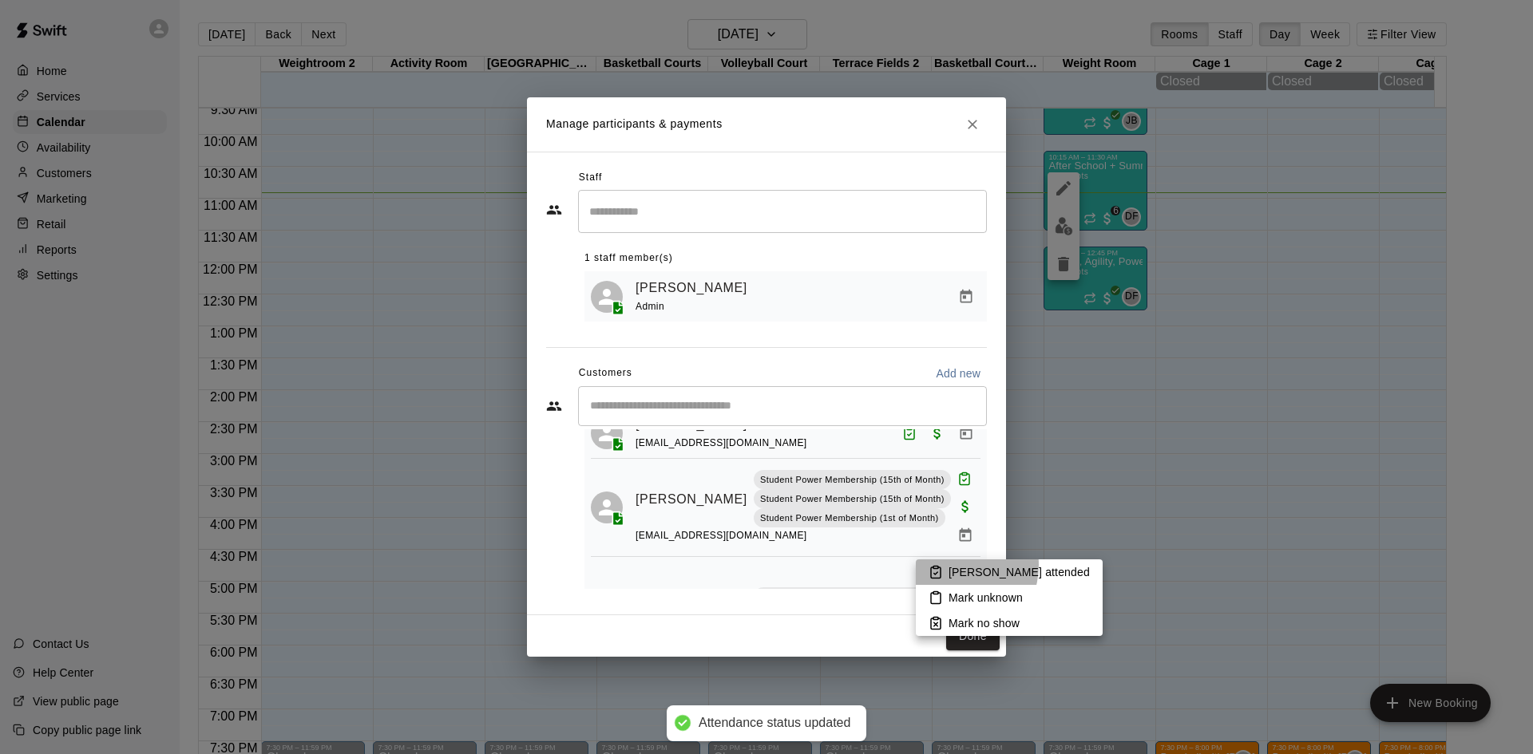
click at [951, 565] on p "[PERSON_NAME] attended" at bounding box center [1018, 572] width 141 height 16
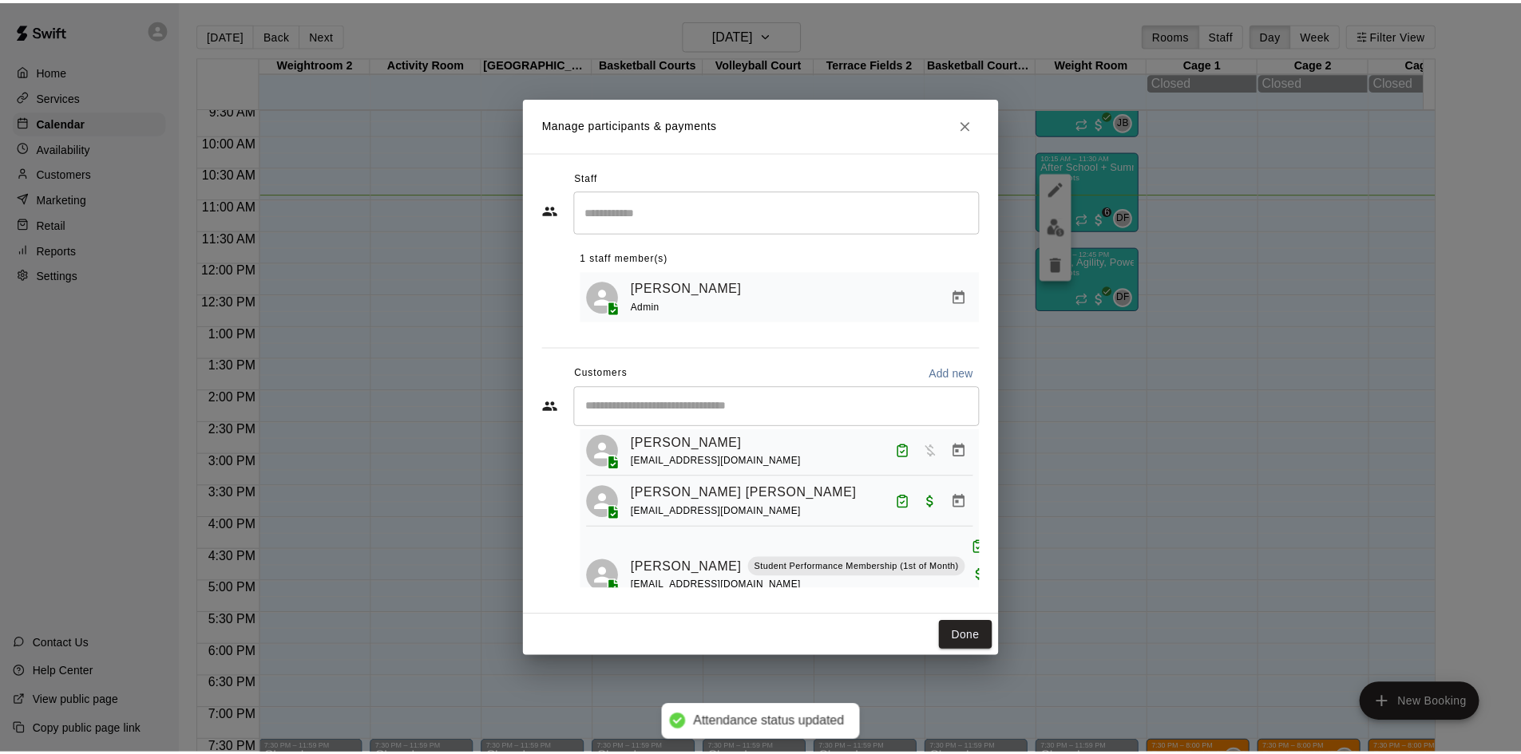
scroll to position [0, 0]
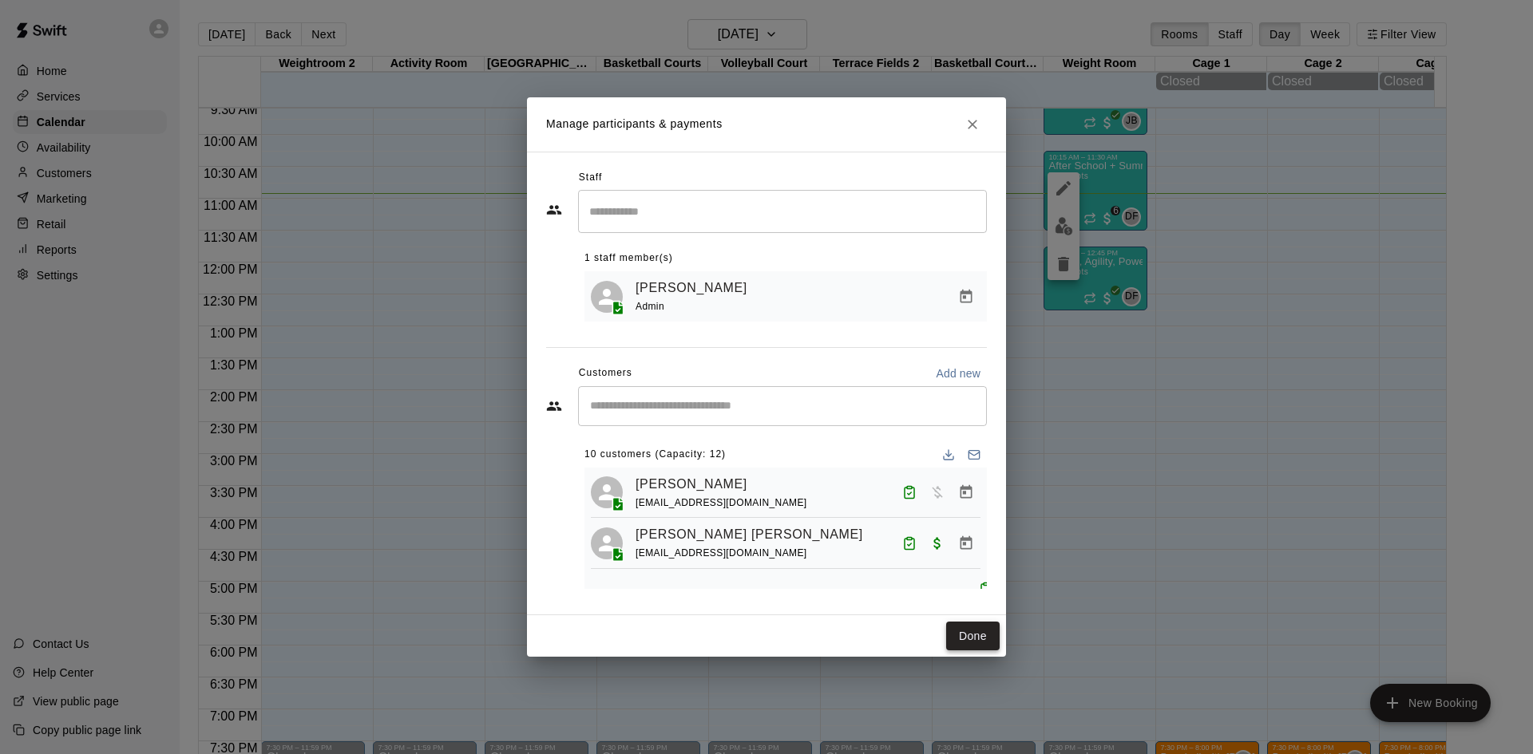
click at [968, 635] on button "Done" at bounding box center [972, 637] width 53 height 30
